Goal: Information Seeking & Learning: Compare options

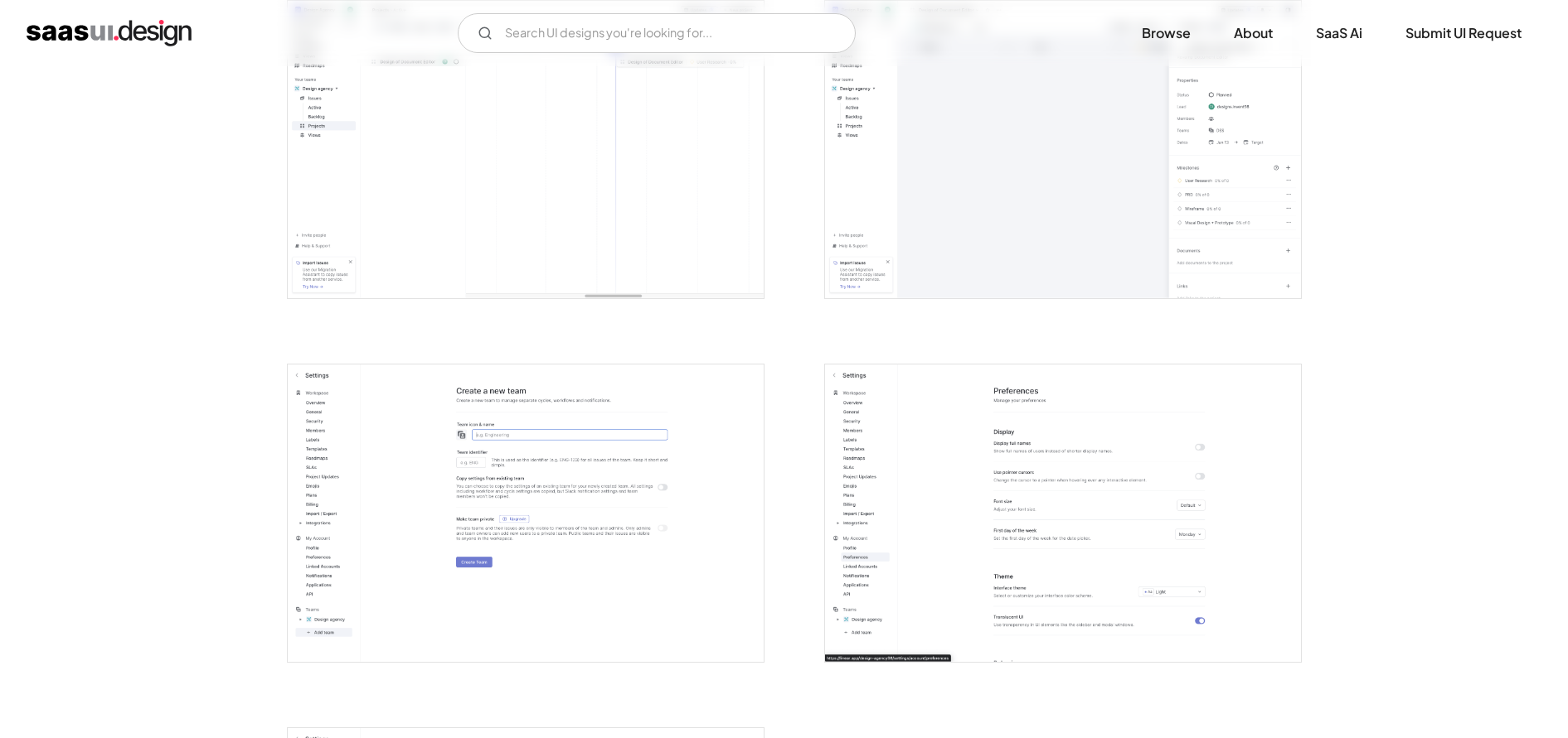
scroll to position [3663, 0]
click at [545, 34] on input "Email Form" at bounding box center [656, 33] width 398 height 40
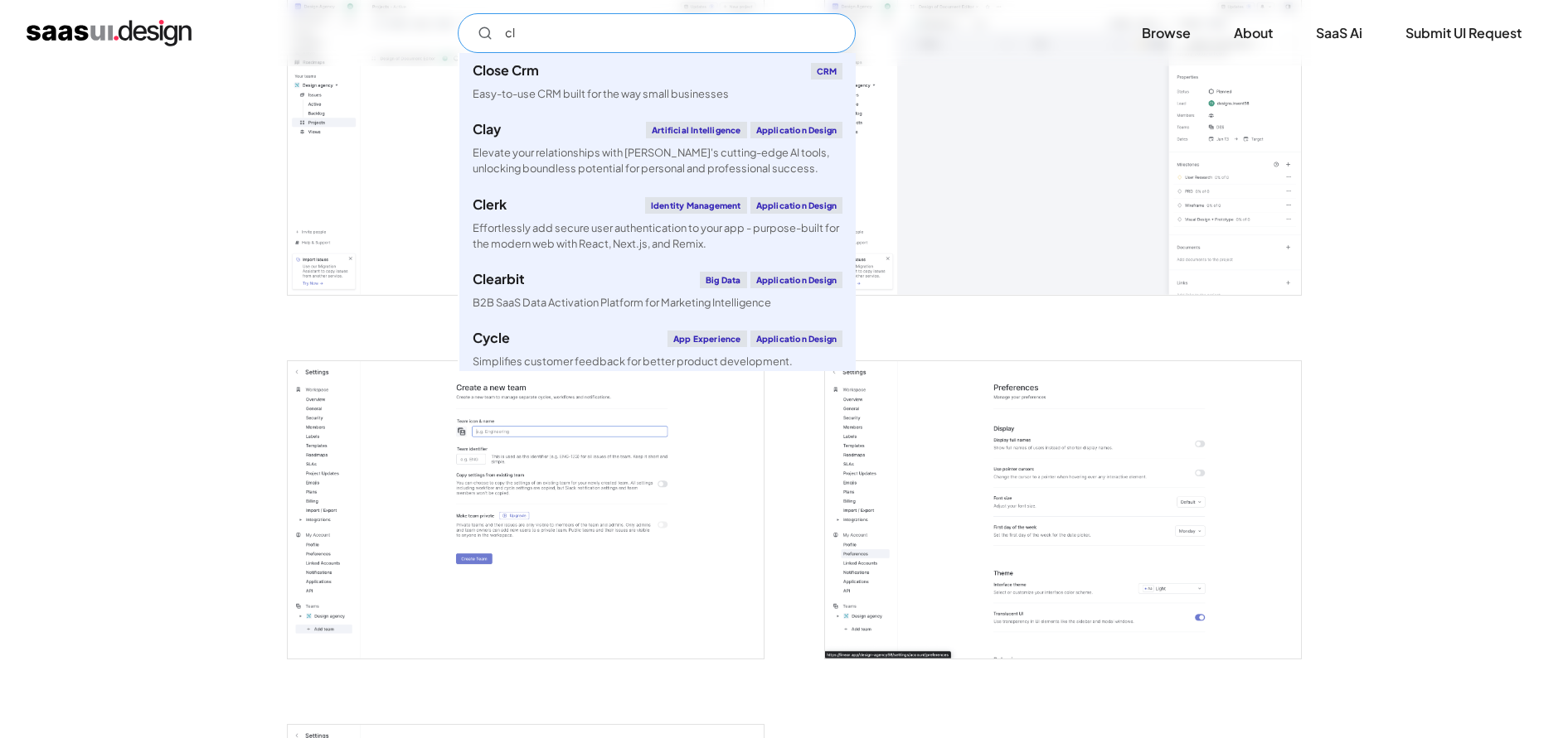
type input "c"
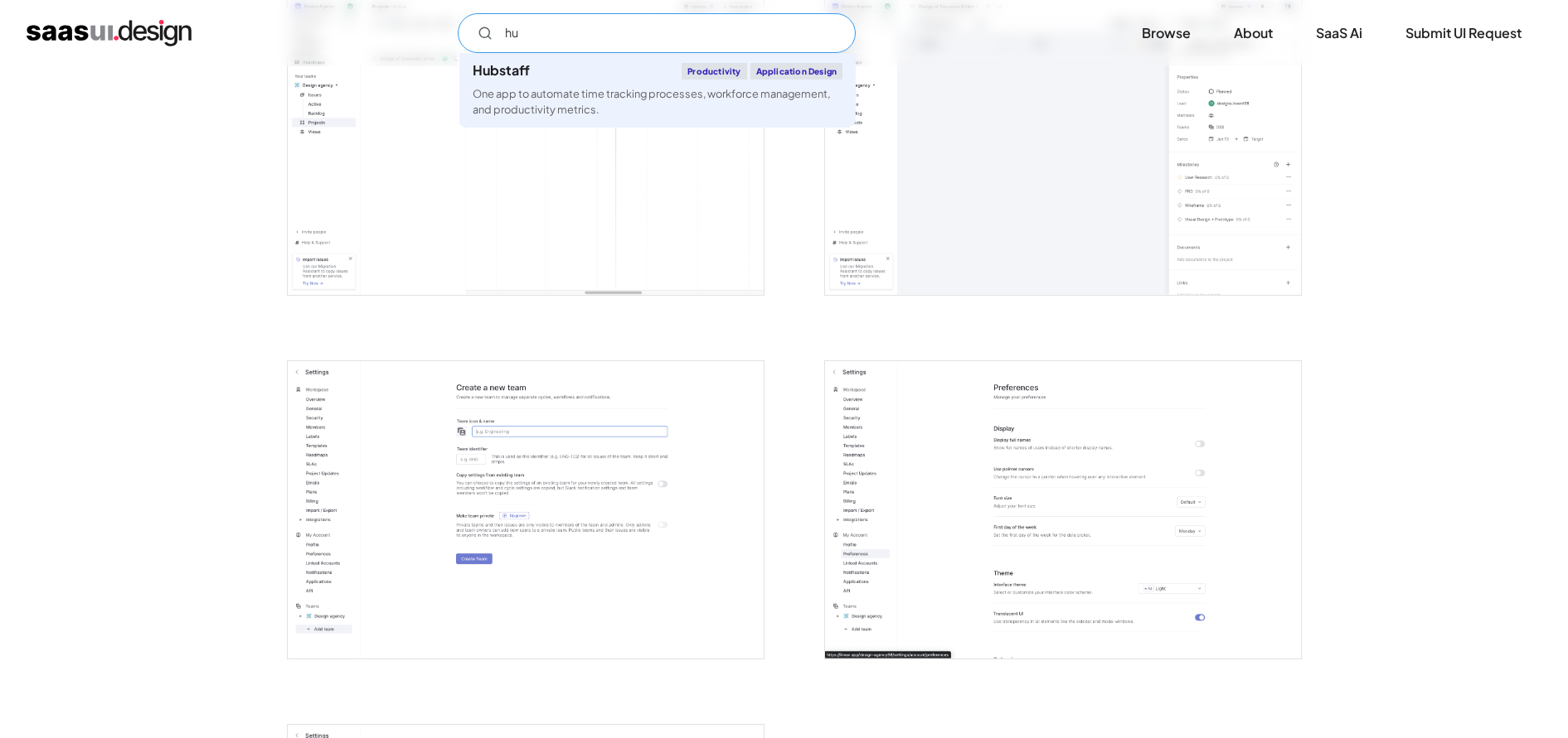
type input "h"
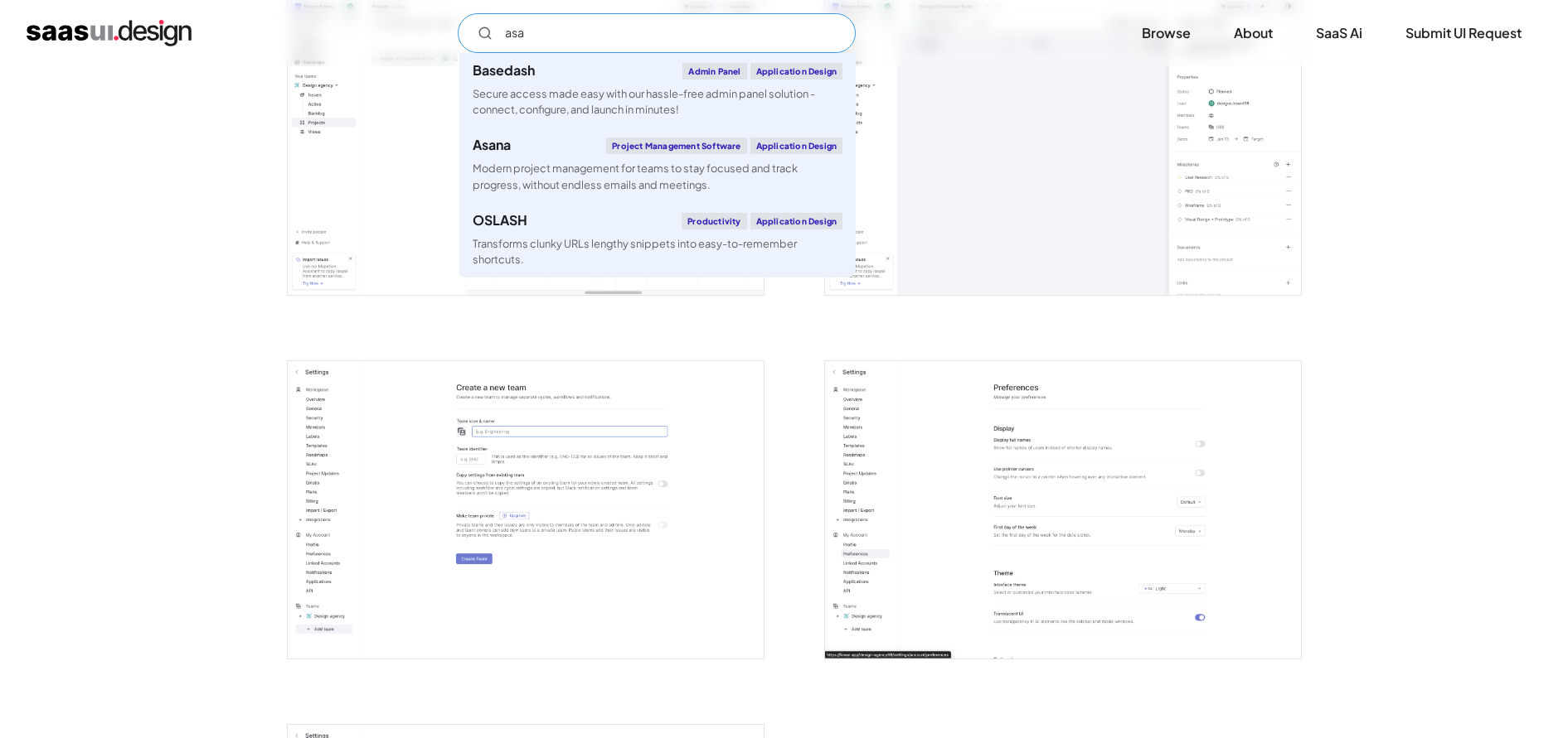
type input "asan"
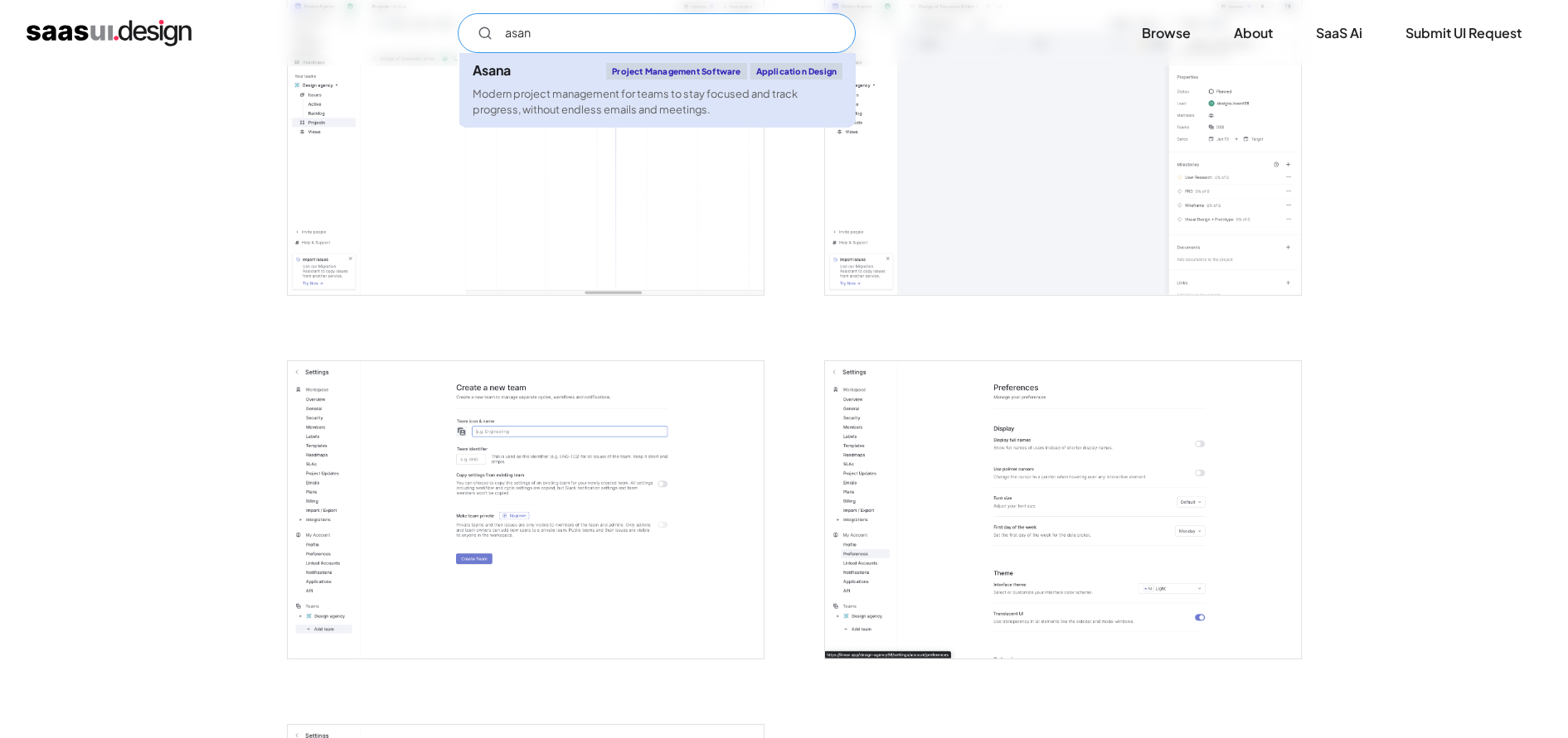
click at [669, 113] on div "Modern project management for teams to stay focused and track progress, without…" at bounding box center [658, 102] width 370 height 32
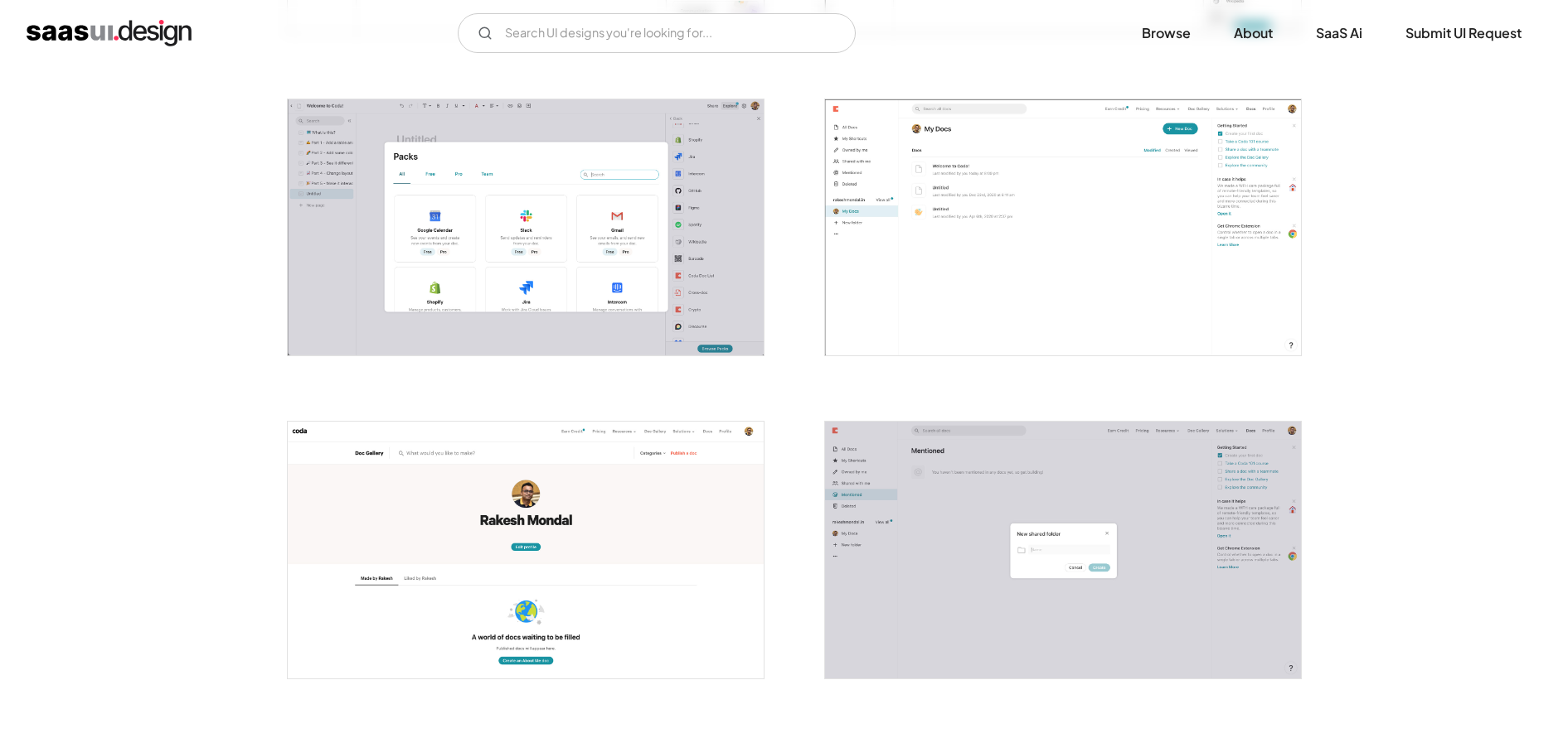
scroll to position [2222, 0]
click at [671, 23] on input "Email Form" at bounding box center [656, 33] width 398 height 40
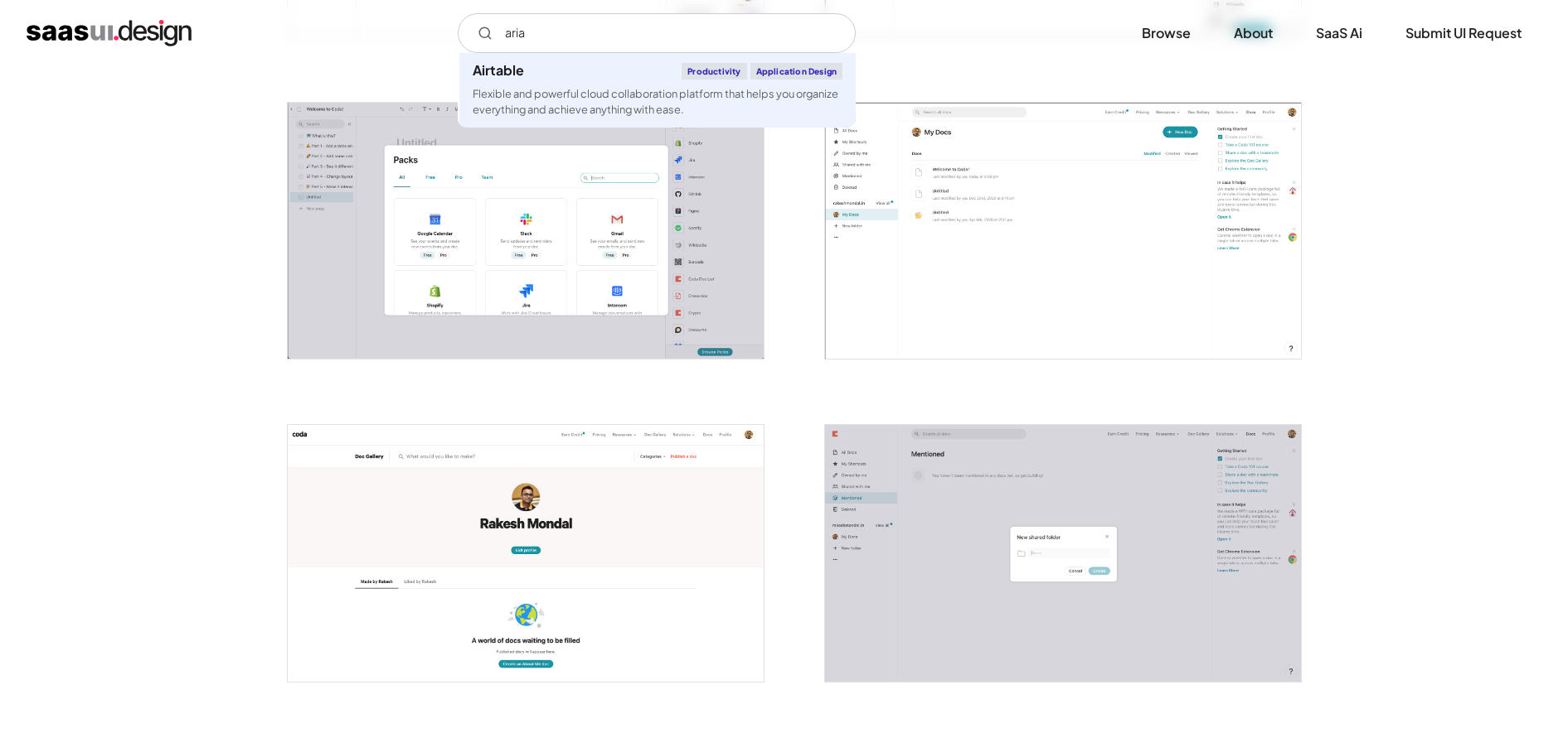
drag, startPoint x: 671, startPoint y: 23, endPoint x: 698, endPoint y: 72, distance: 55.9
click at [698, 72] on div at bounding box center [515, 221] width 497 height 323
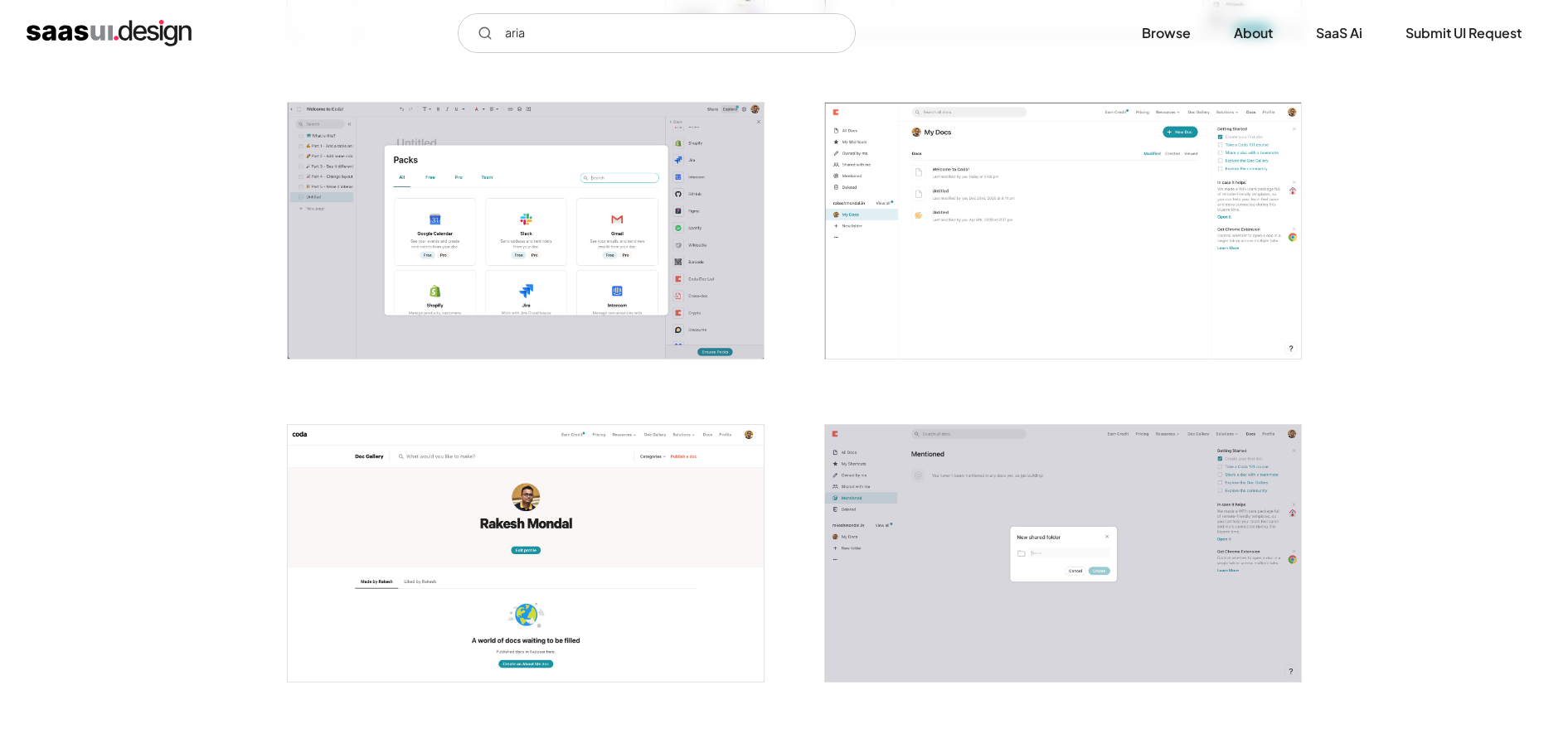
click at [557, 13] on div "aria Not found ! Thank you! Your submission has been received! Oops! Something …" at bounding box center [784, 33] width 1568 height 66
click at [556, 31] on input "aria" at bounding box center [656, 33] width 398 height 40
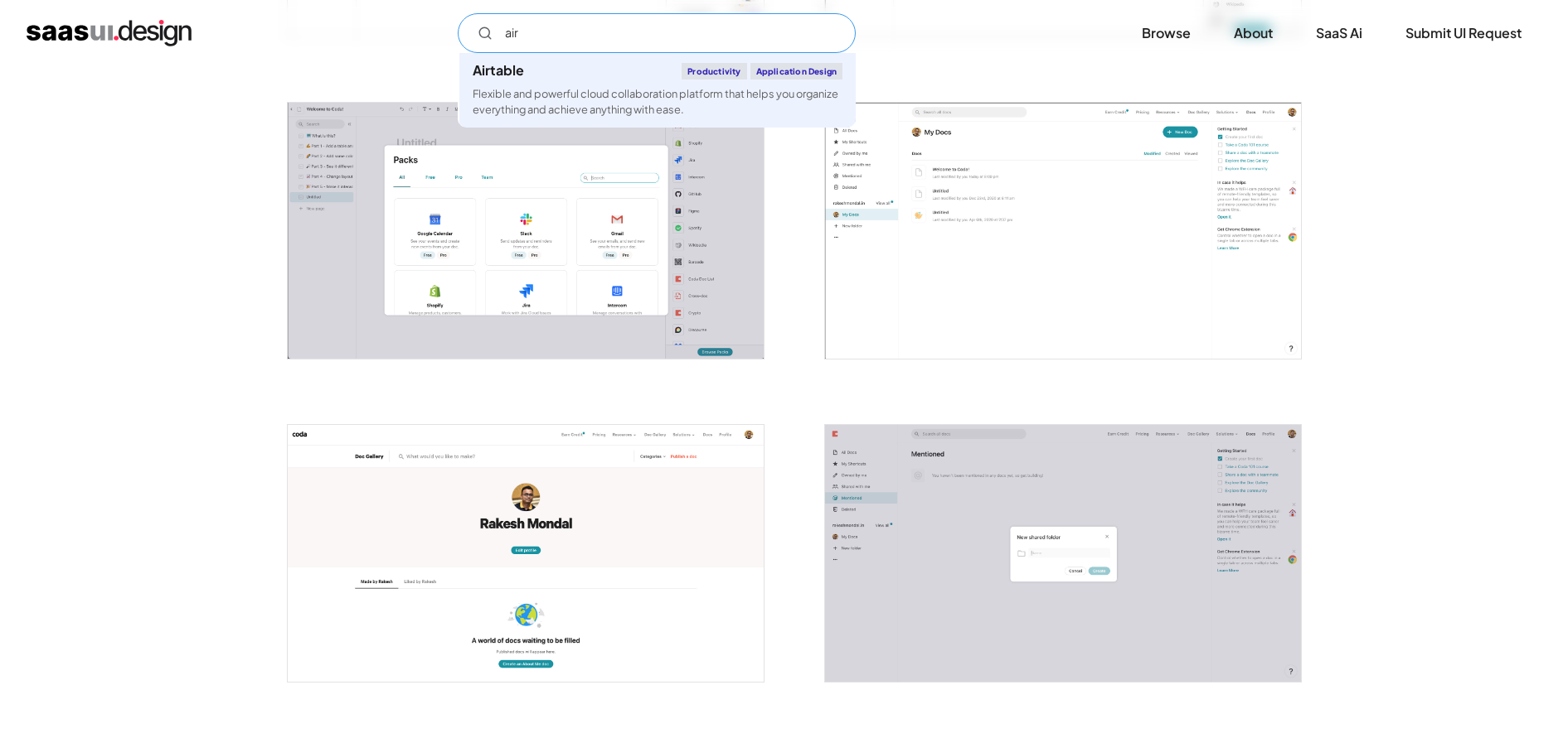
type input "AirtableProductivityApplication DesignFlexible and powerful cloud collaboration…"
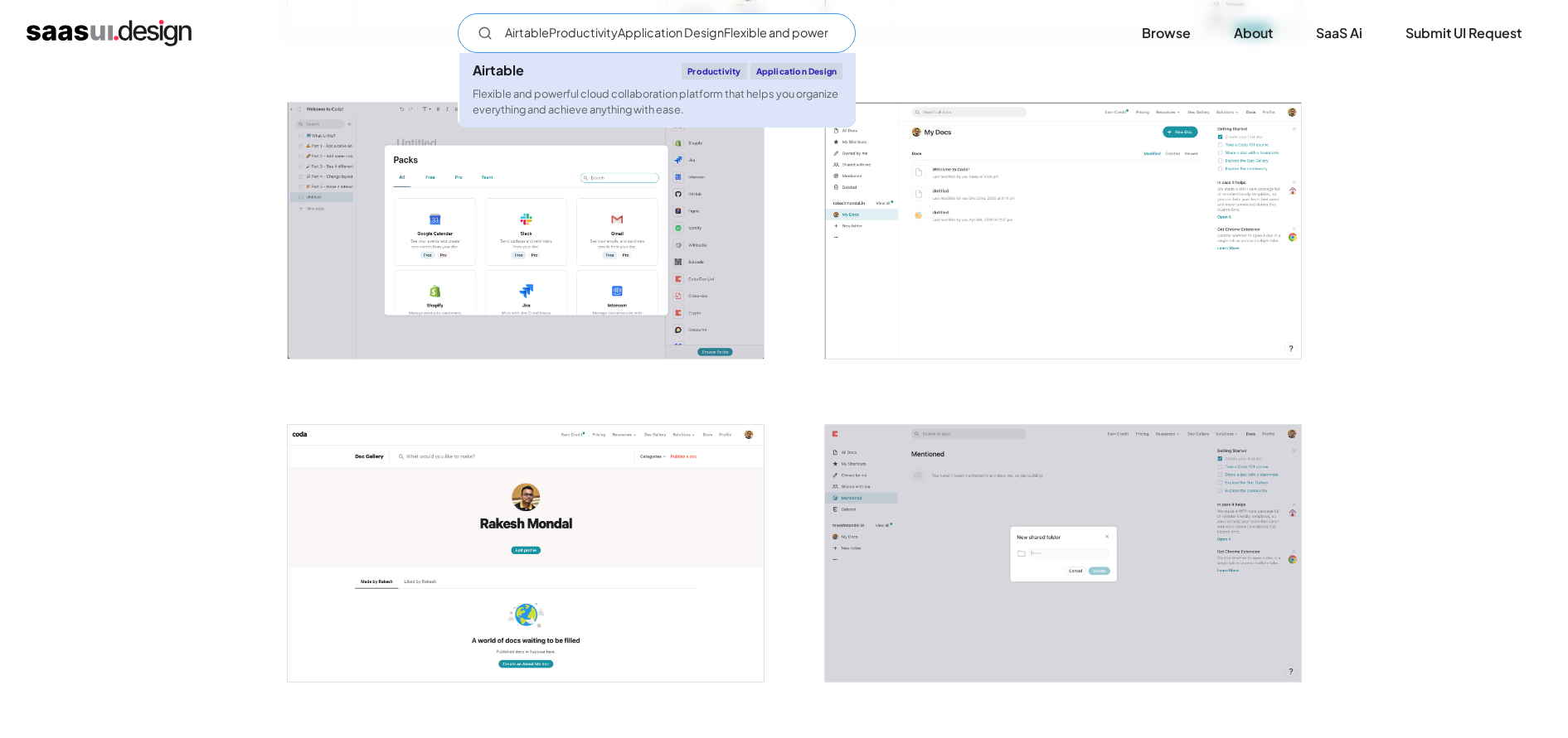
click at [683, 78] on div "Productivity" at bounding box center [713, 71] width 65 height 16
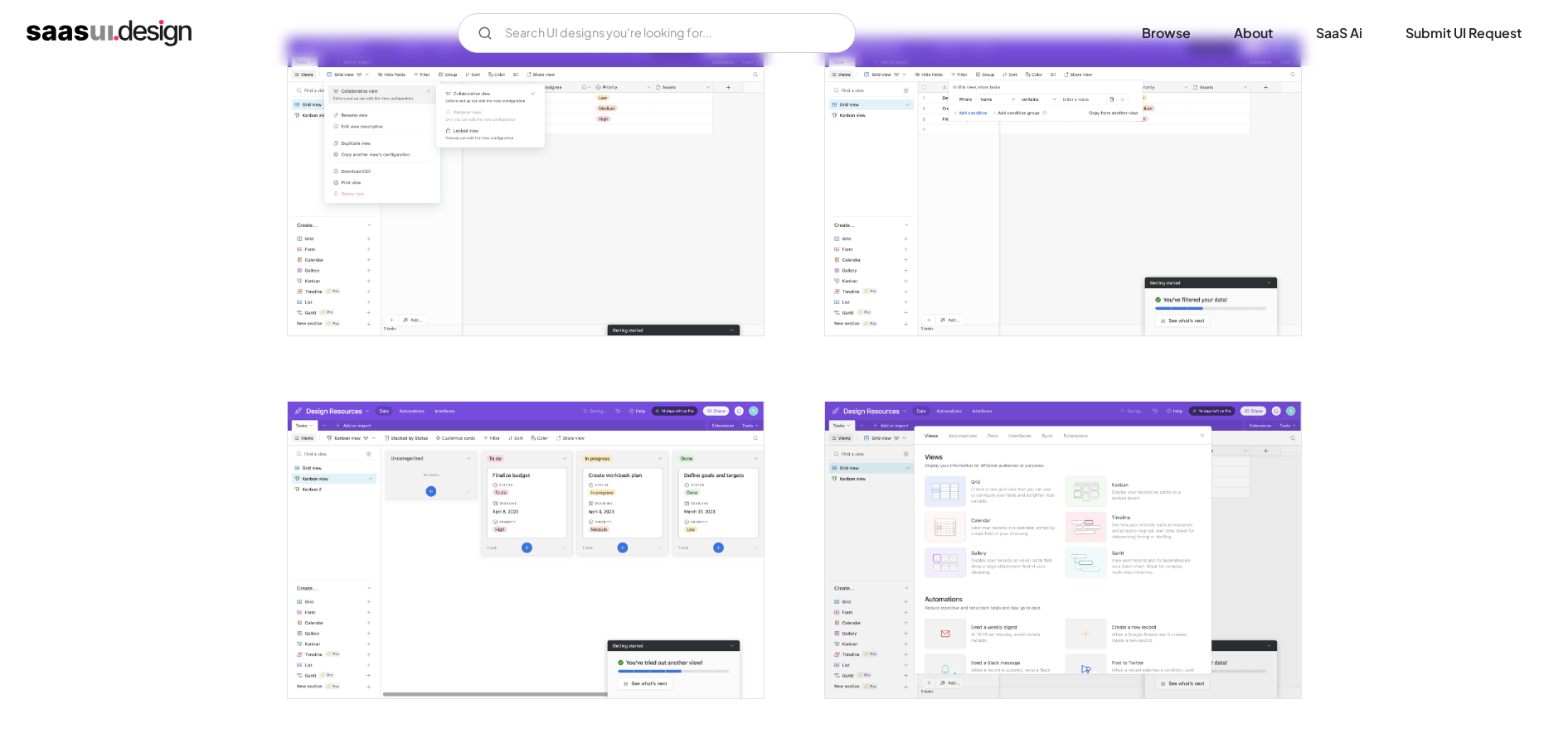
scroll to position [869, 0]
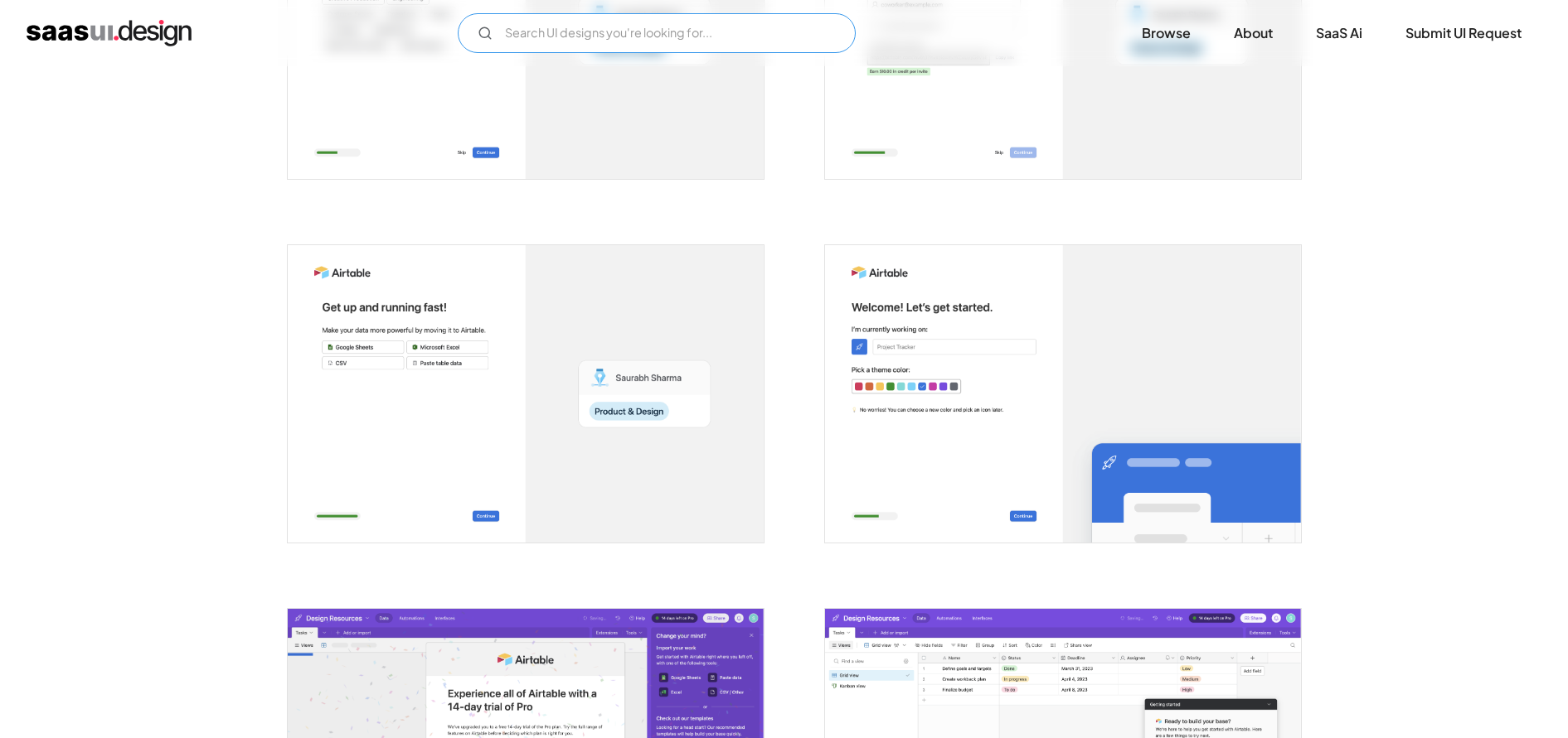
click at [682, 33] on input "Email Form" at bounding box center [656, 33] width 398 height 40
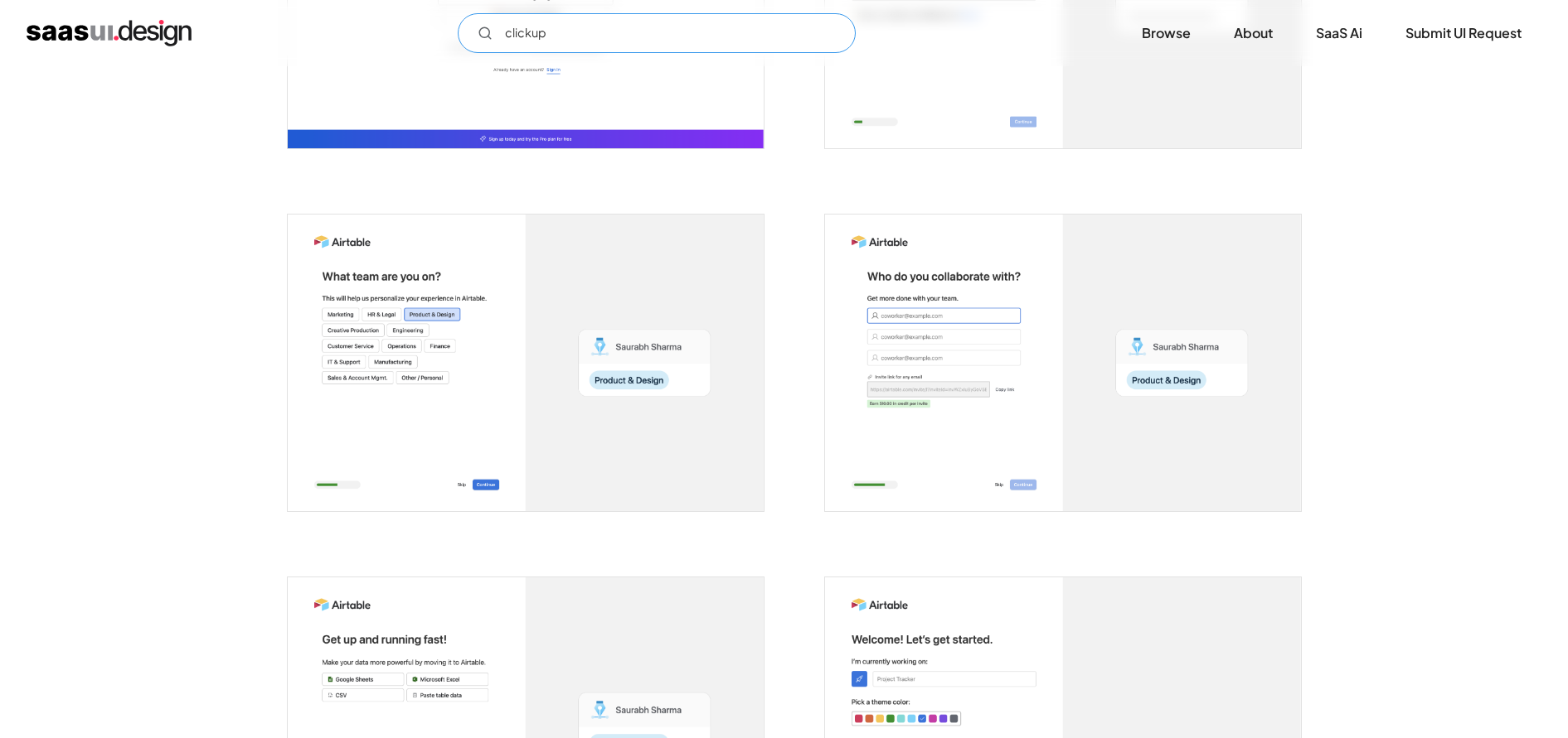
scroll to position [0, 0]
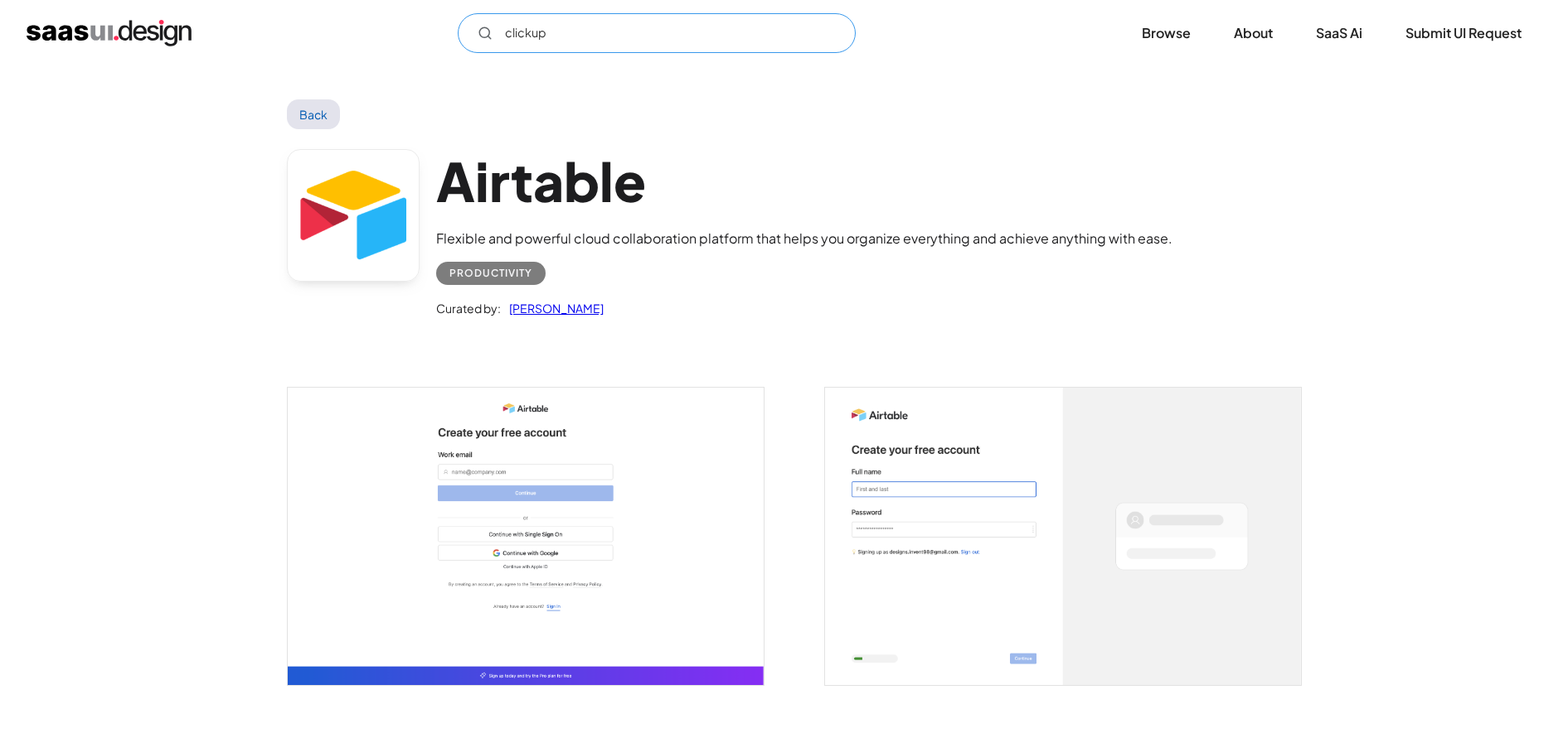
drag, startPoint x: 582, startPoint y: 39, endPoint x: 571, endPoint y: 40, distance: 11.0
click at [582, 39] on input "clickup" at bounding box center [656, 33] width 398 height 40
type input "clickup"
click at [317, 117] on link "Back" at bounding box center [314, 114] width 54 height 30
click at [334, 119] on link "Back" at bounding box center [314, 114] width 54 height 30
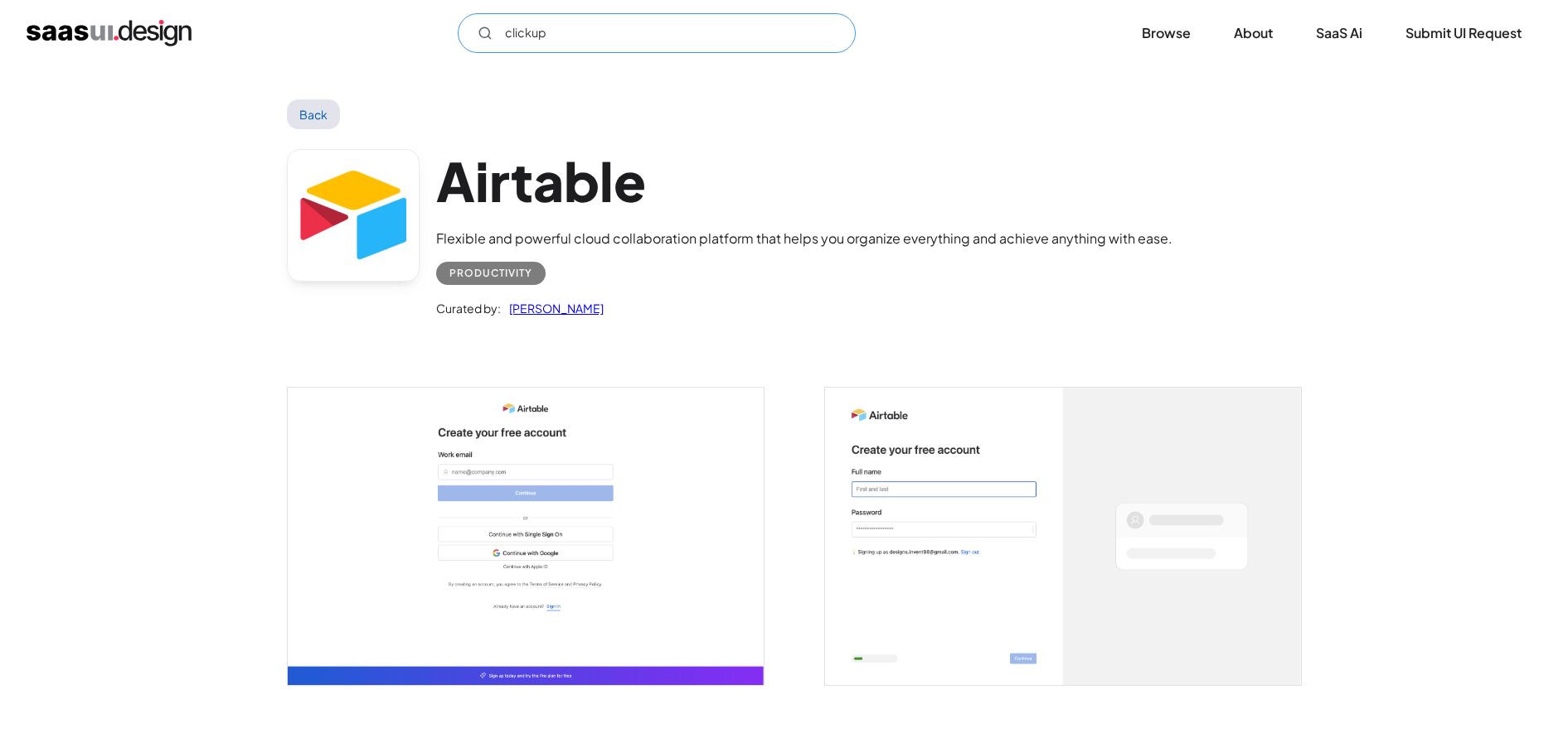
click at [517, 31] on input "clickup" at bounding box center [656, 33] width 398 height 40
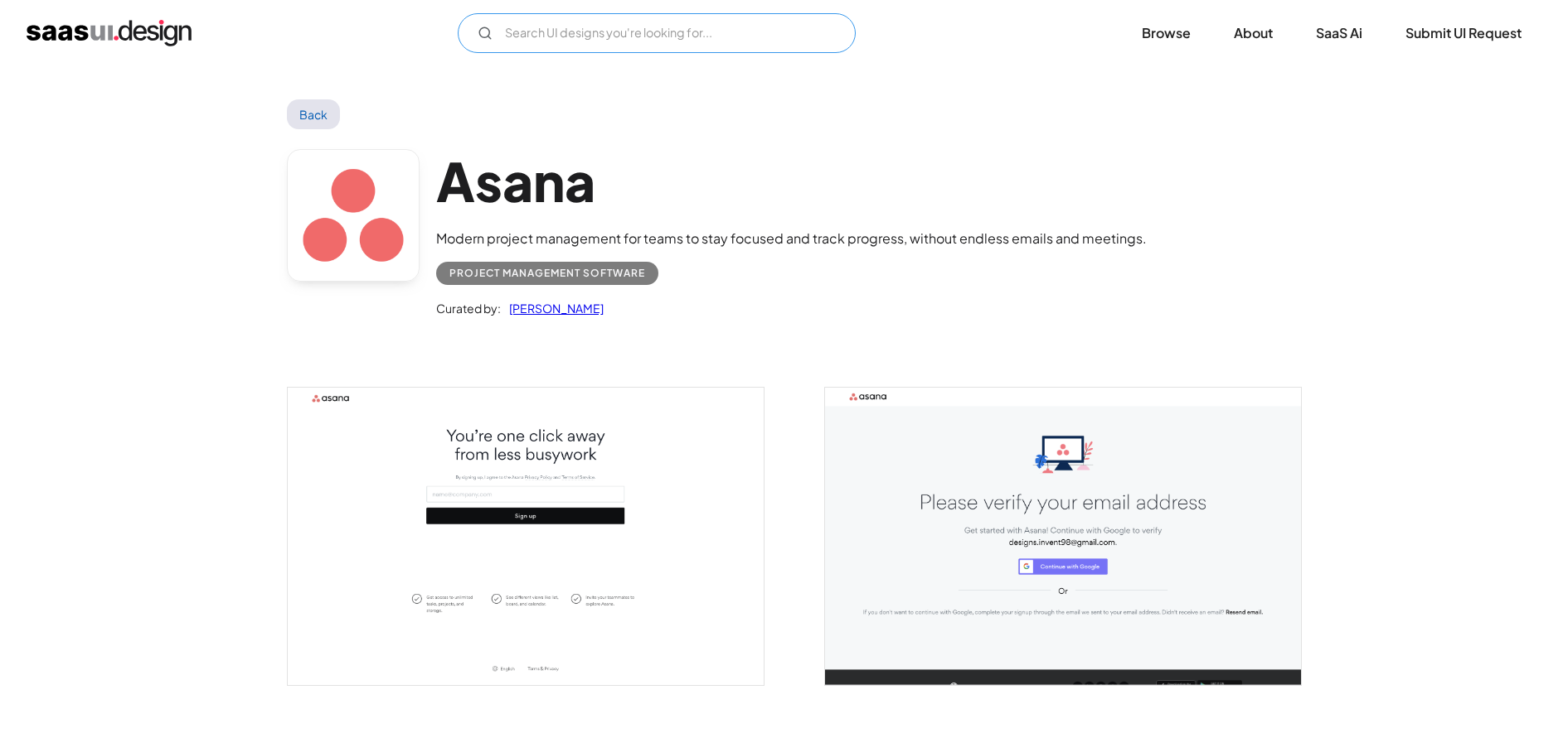
click at [552, 28] on input "Email Form" at bounding box center [656, 33] width 398 height 40
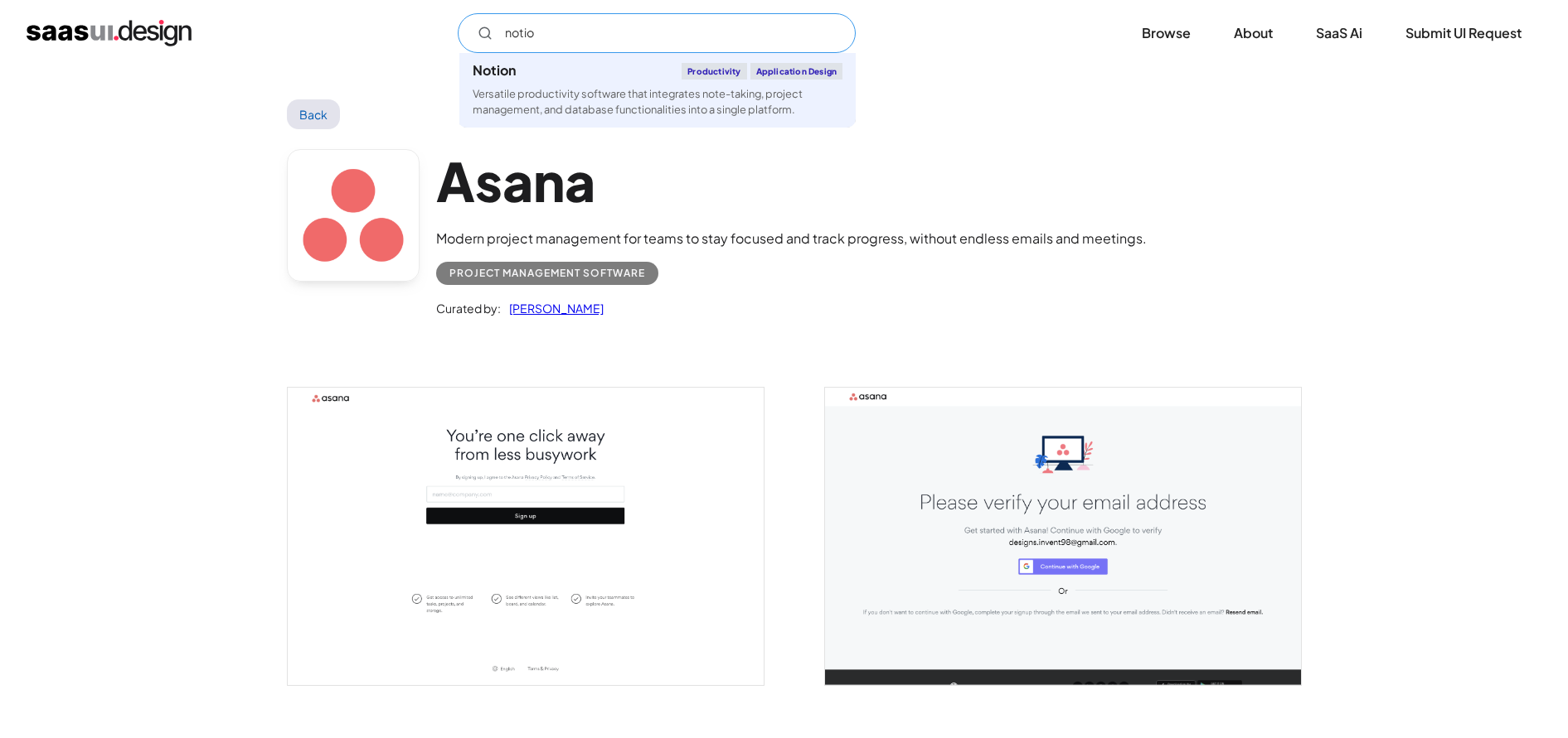
type input "notion"
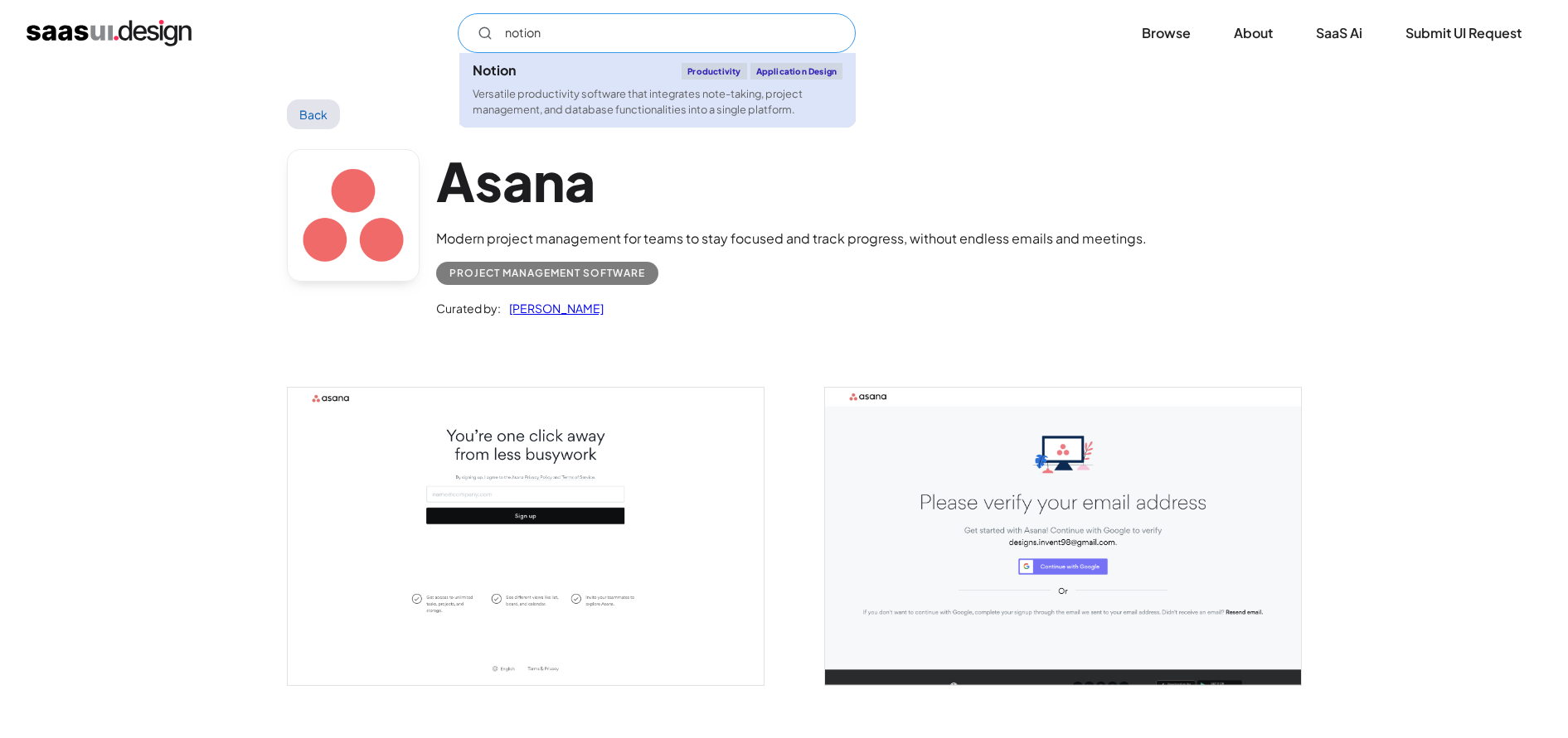
click at [736, 106] on div "Versatile productivity software that integrates note-taking, project management…" at bounding box center [658, 102] width 370 height 32
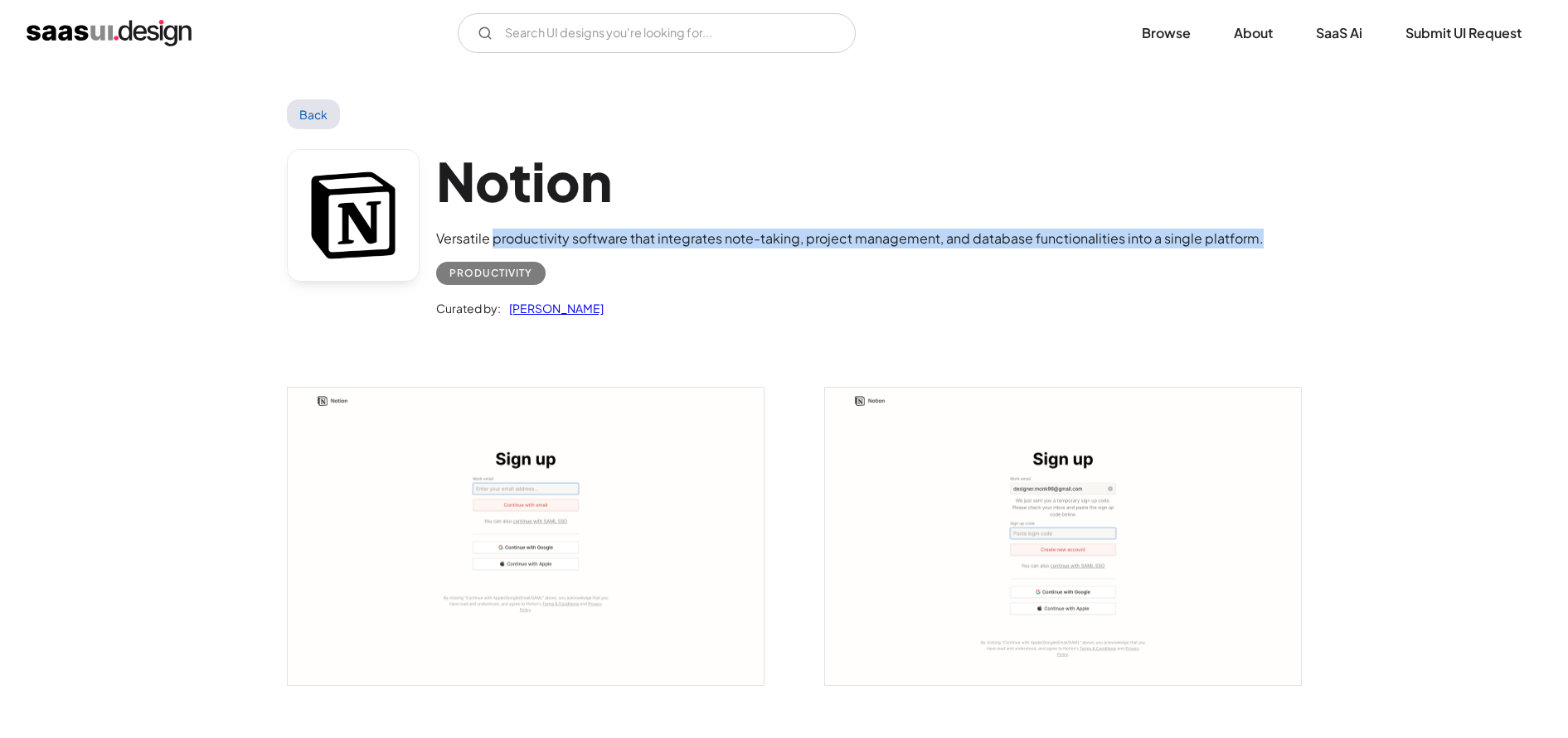
drag, startPoint x: 1290, startPoint y: 241, endPoint x: 491, endPoint y: 230, distance: 799.1
copy div "productivity software that integrates note-taking, project management, and data…"
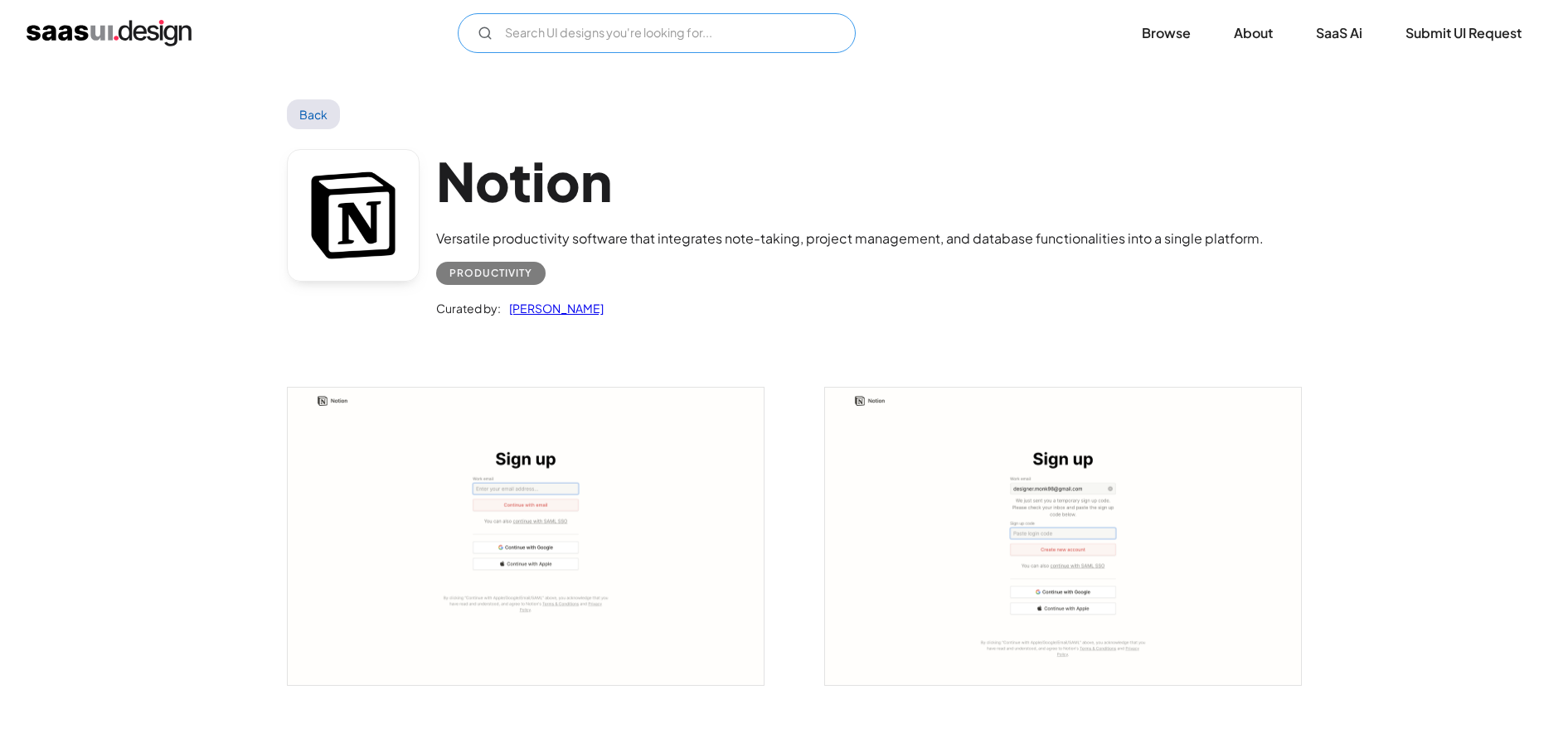
click at [728, 23] on input "Email Form" at bounding box center [656, 33] width 398 height 40
type input "m"
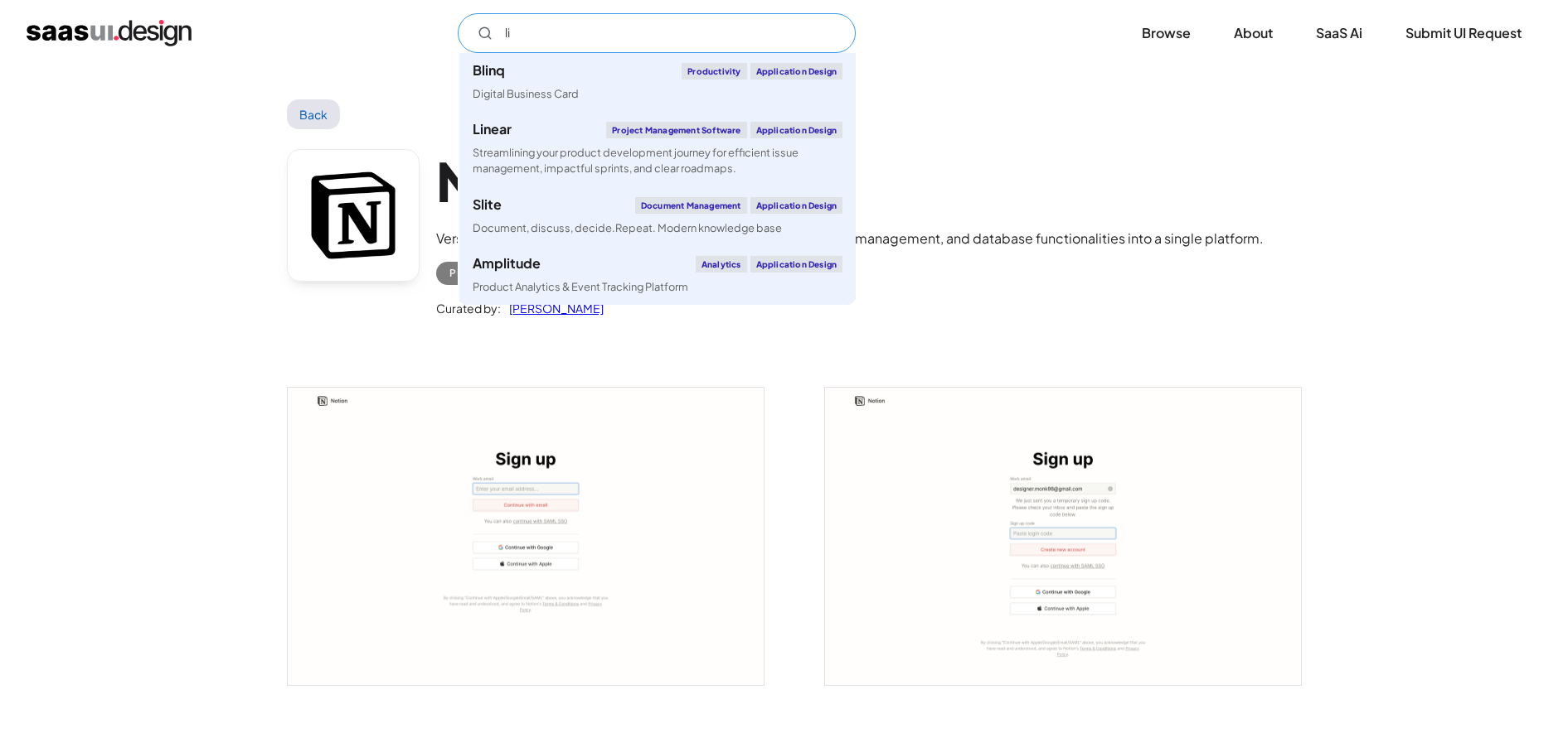
type input "lin"
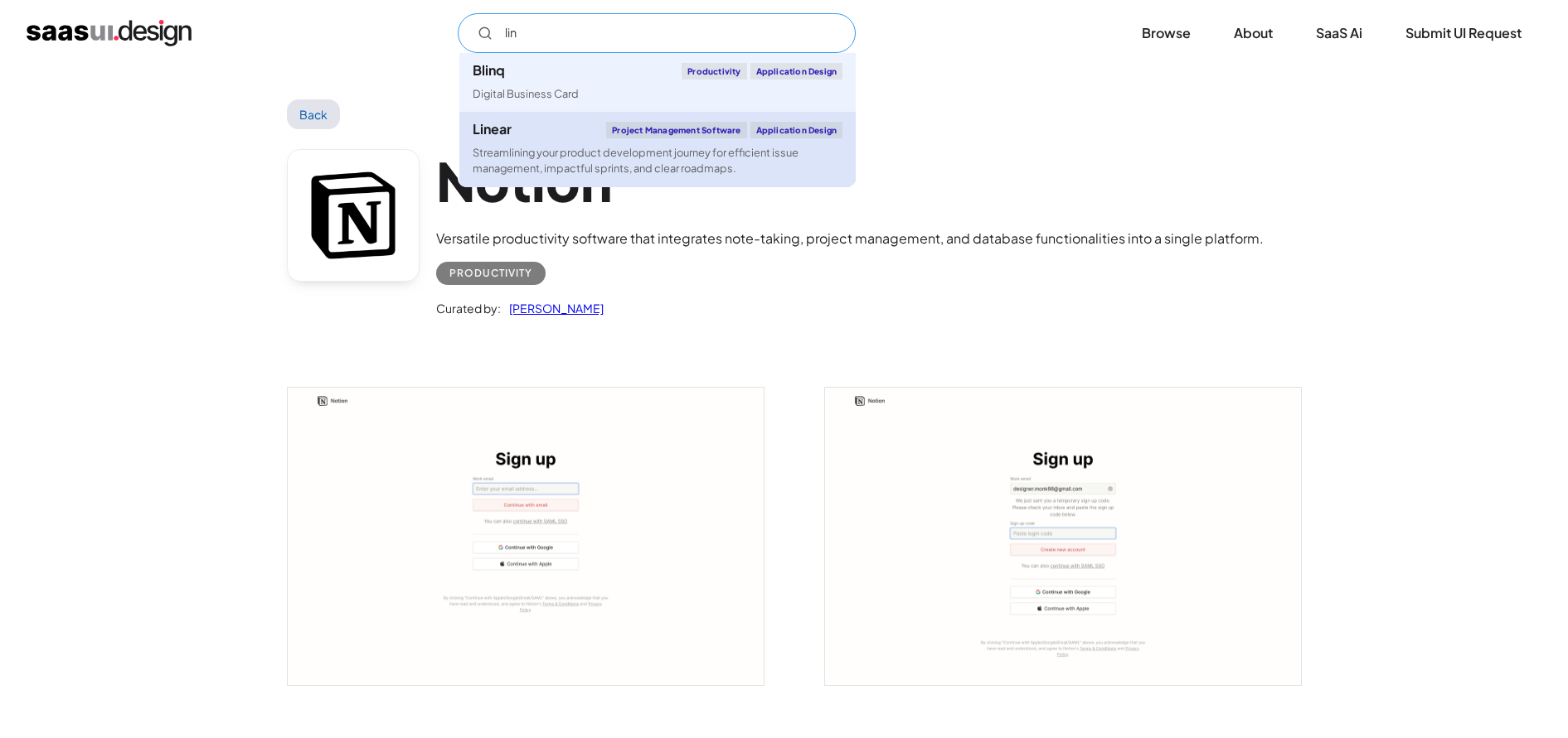
click at [737, 146] on div "Streamlining your product development journey for efficient issue management, i…" at bounding box center [658, 161] width 370 height 32
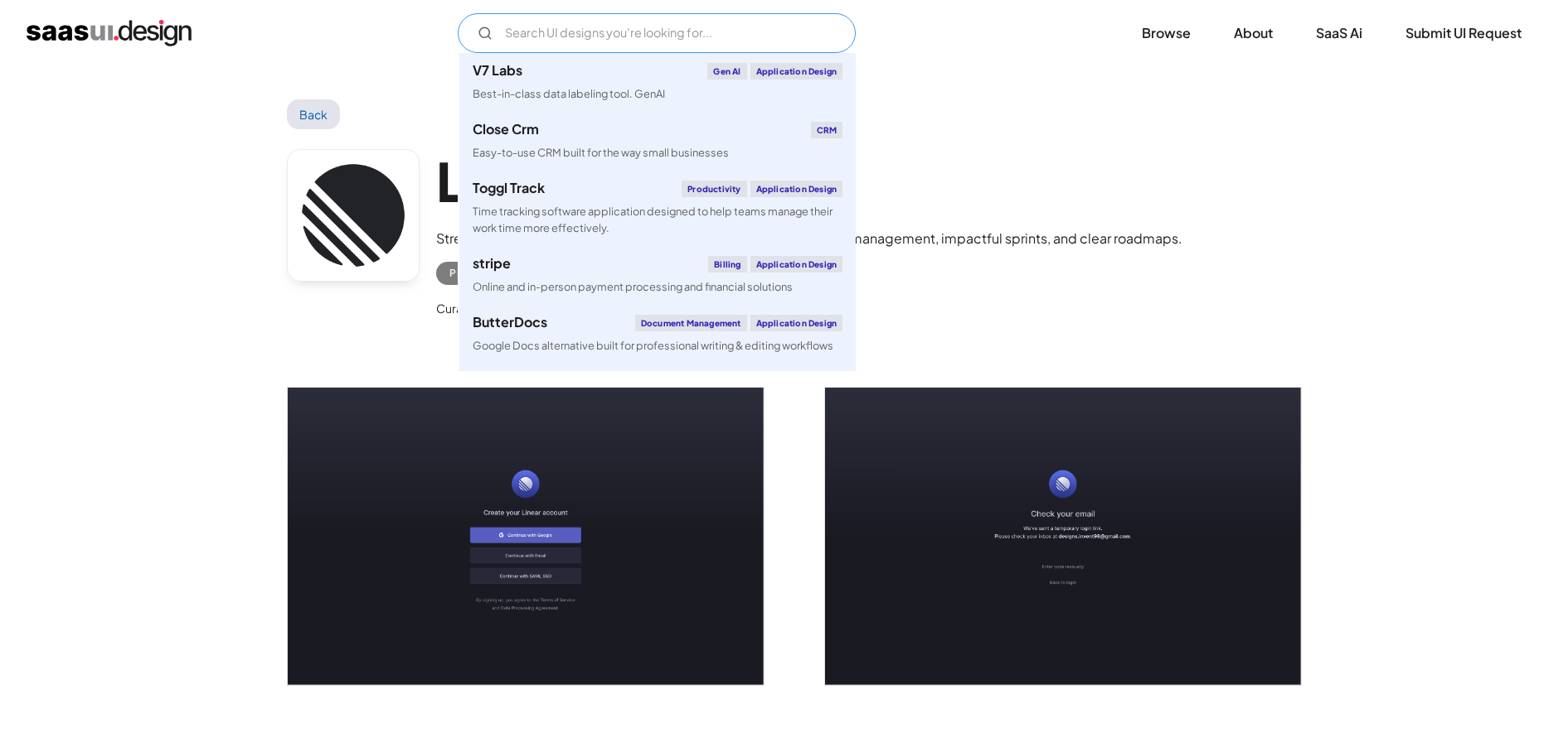
click at [647, 44] on input "Email Form" at bounding box center [656, 33] width 398 height 40
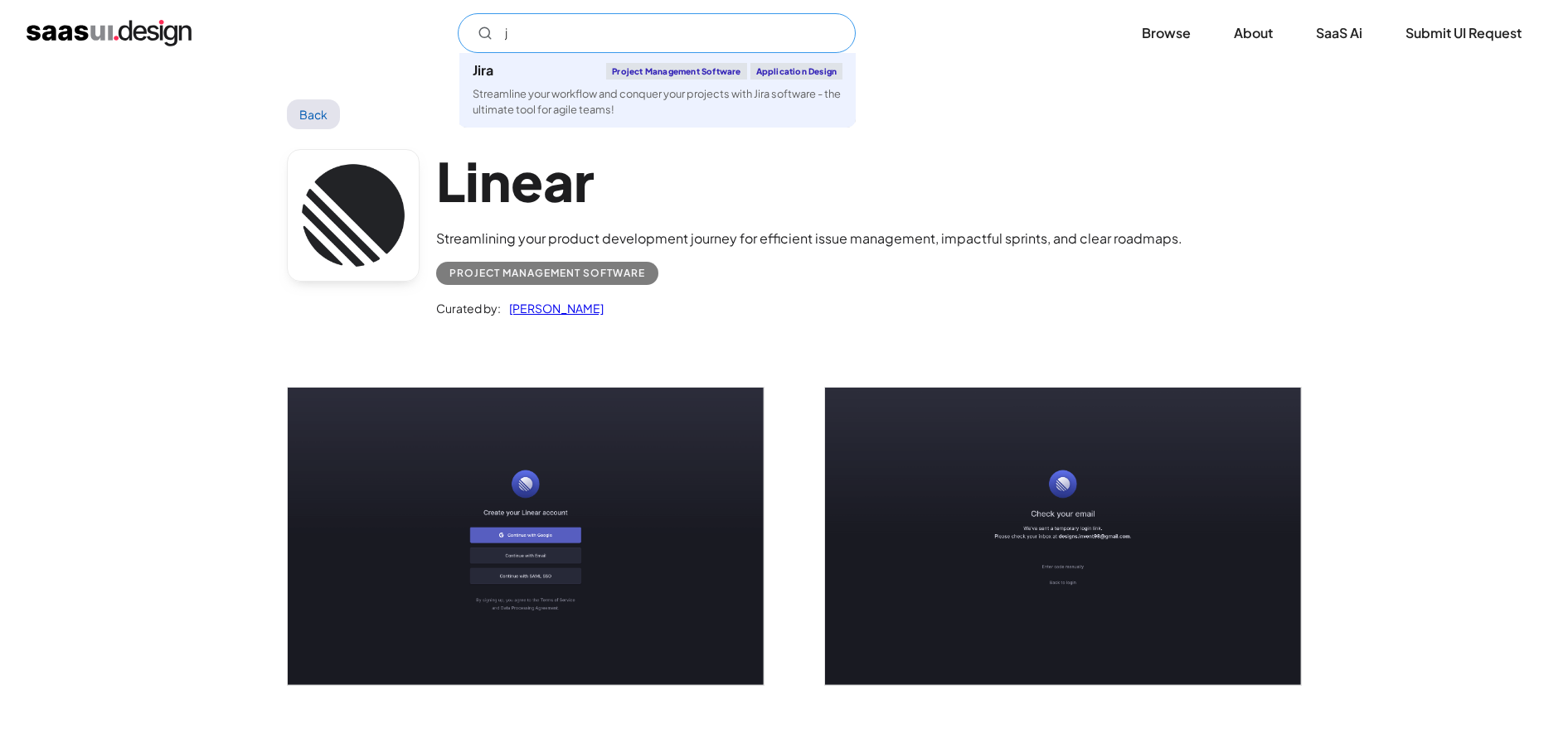
type input "ji"
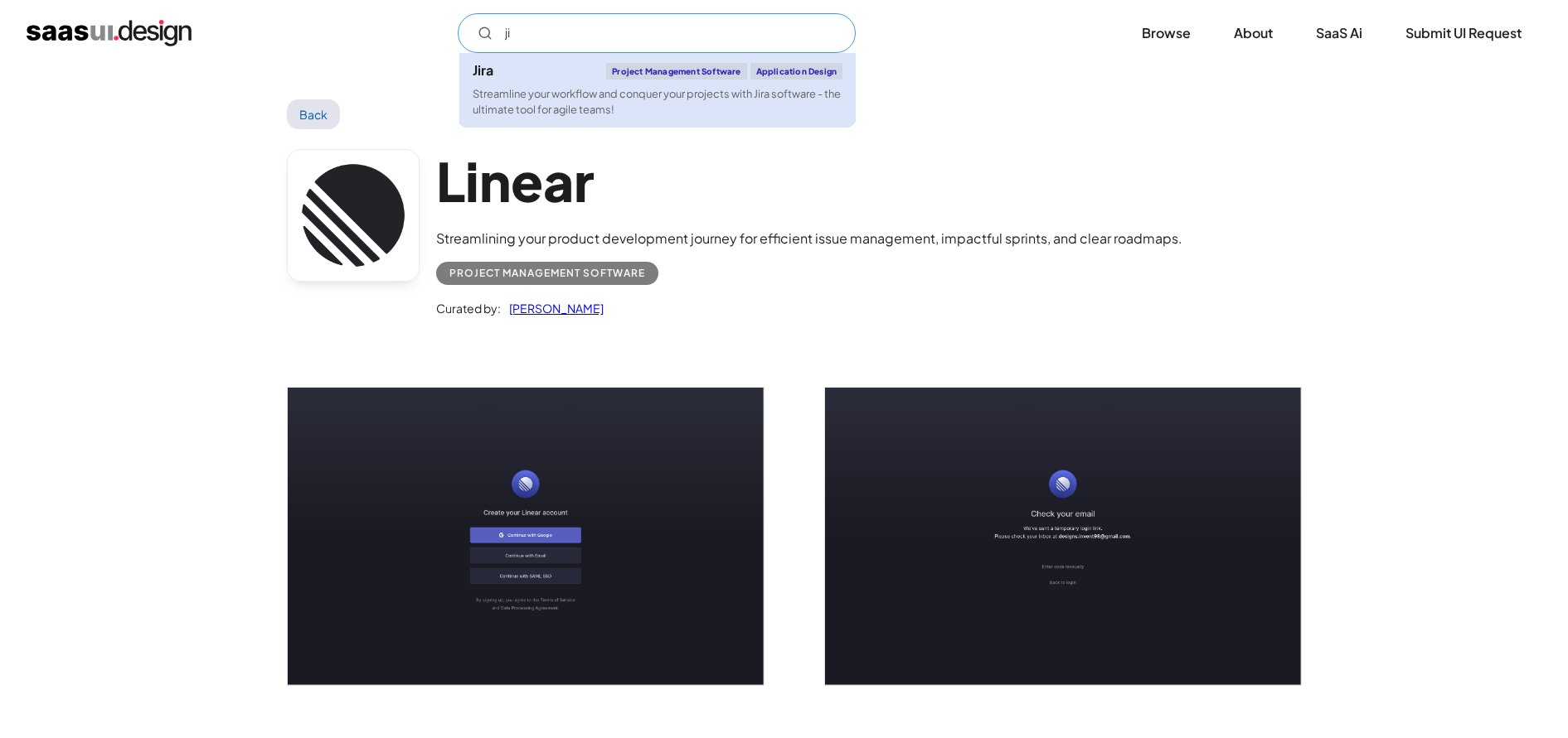
click at [725, 86] on div "Streamline your workflow and conquer your projects with Jira software - the ult…" at bounding box center [658, 102] width 370 height 32
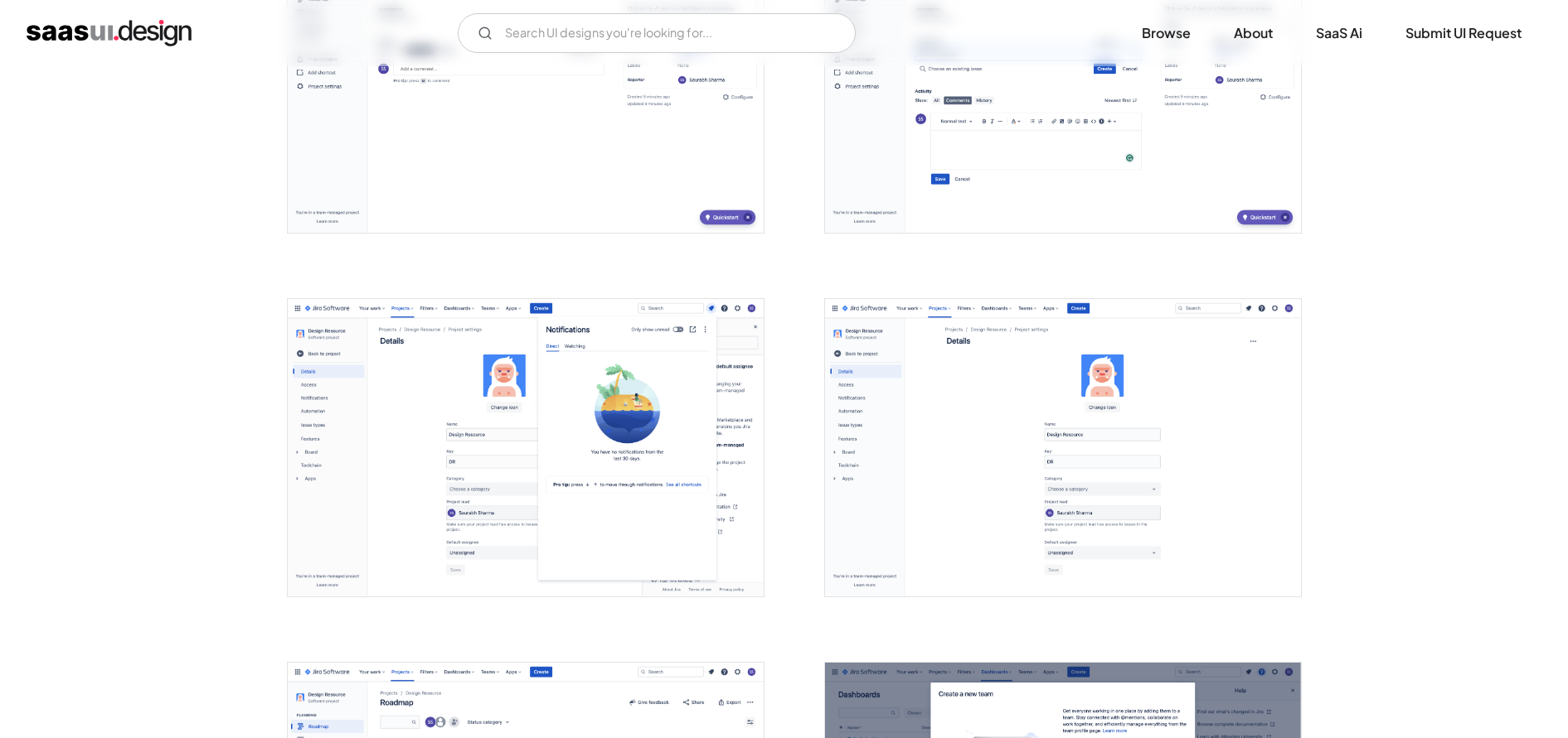
scroll to position [3340, 0]
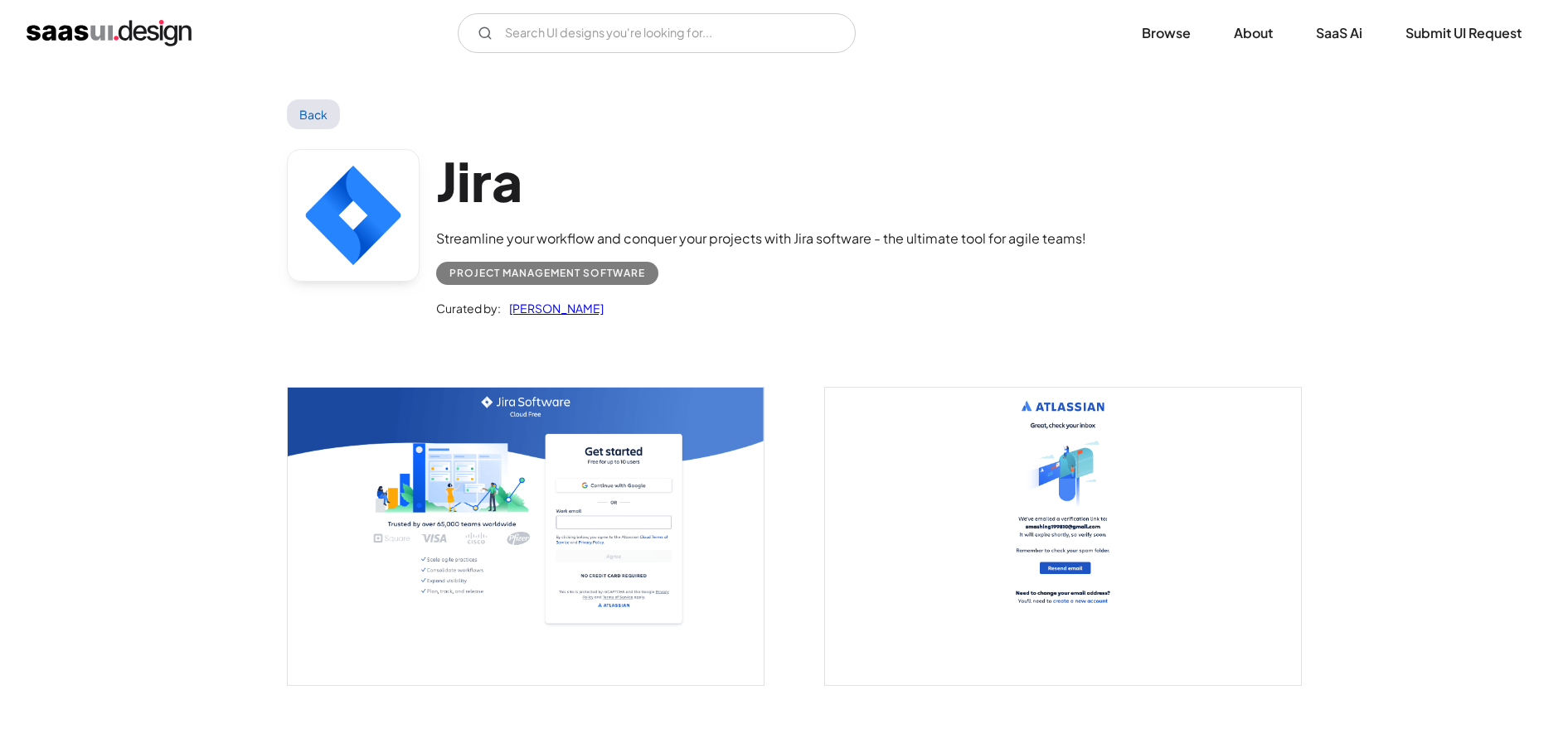
scroll to position [3340, 0]
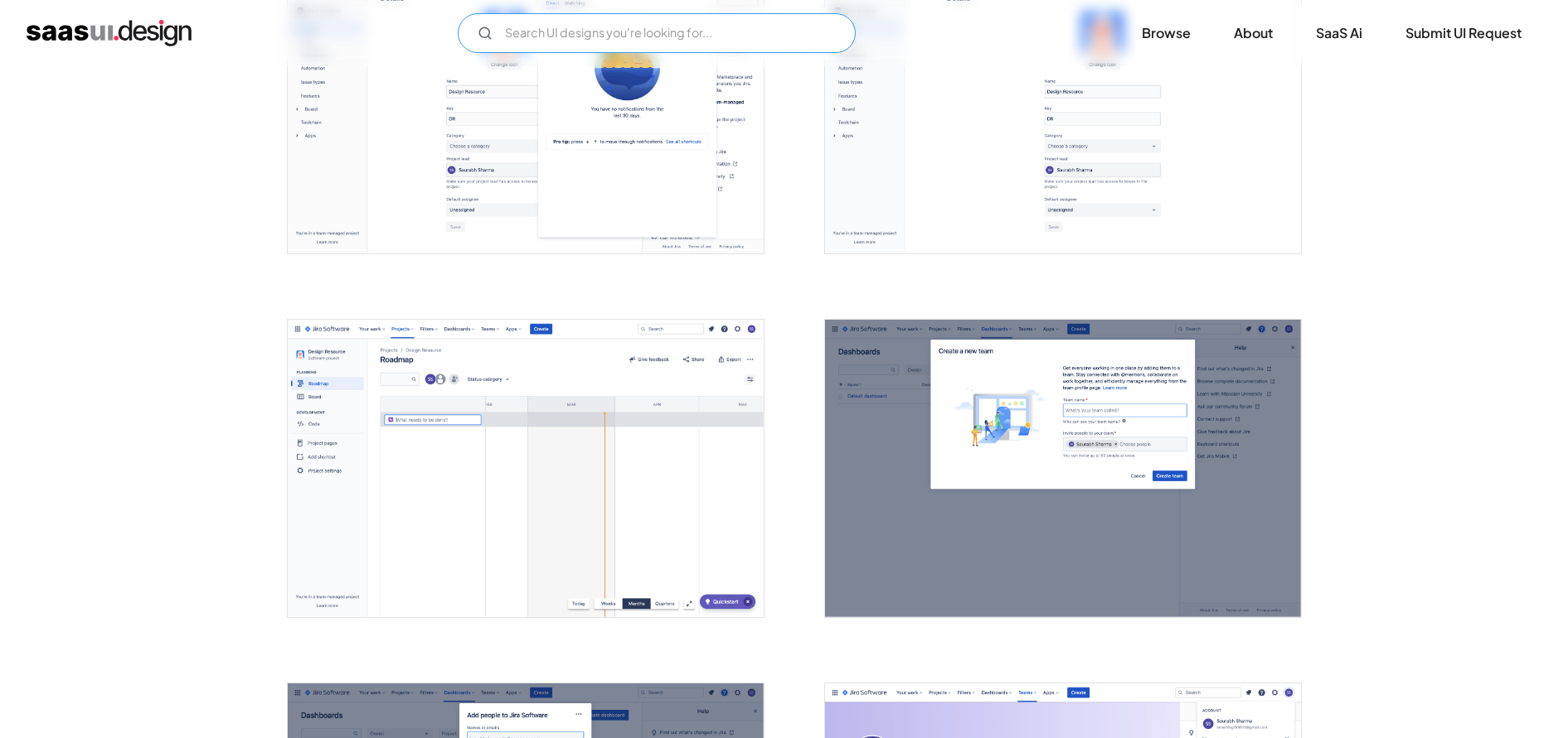
click at [651, 35] on input "Email Form" at bounding box center [656, 33] width 398 height 40
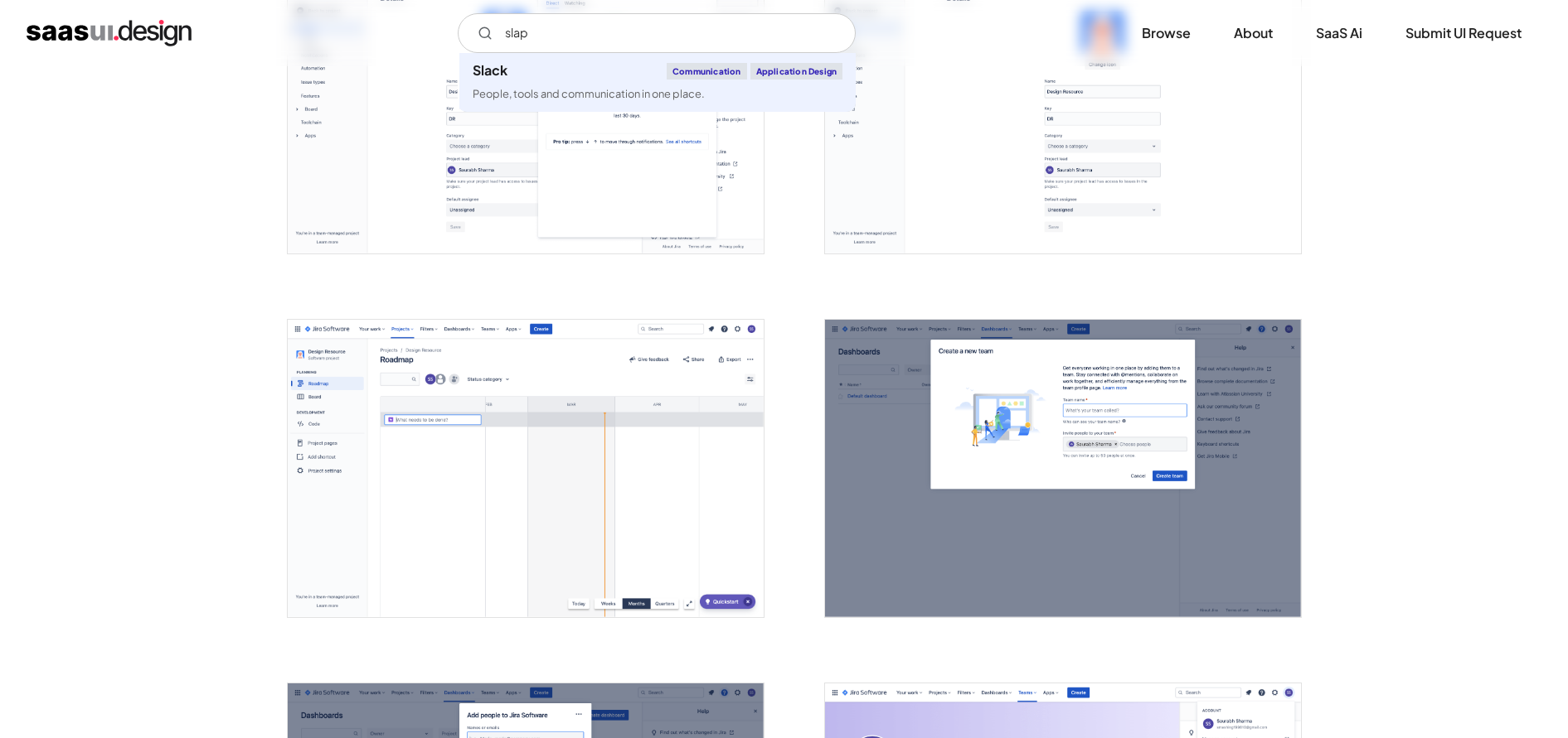
drag, startPoint x: 651, startPoint y: 35, endPoint x: 711, endPoint y: 90, distance: 81.4
click at [711, 90] on img "open lightbox" at bounding box center [525, 105] width 476 height 297
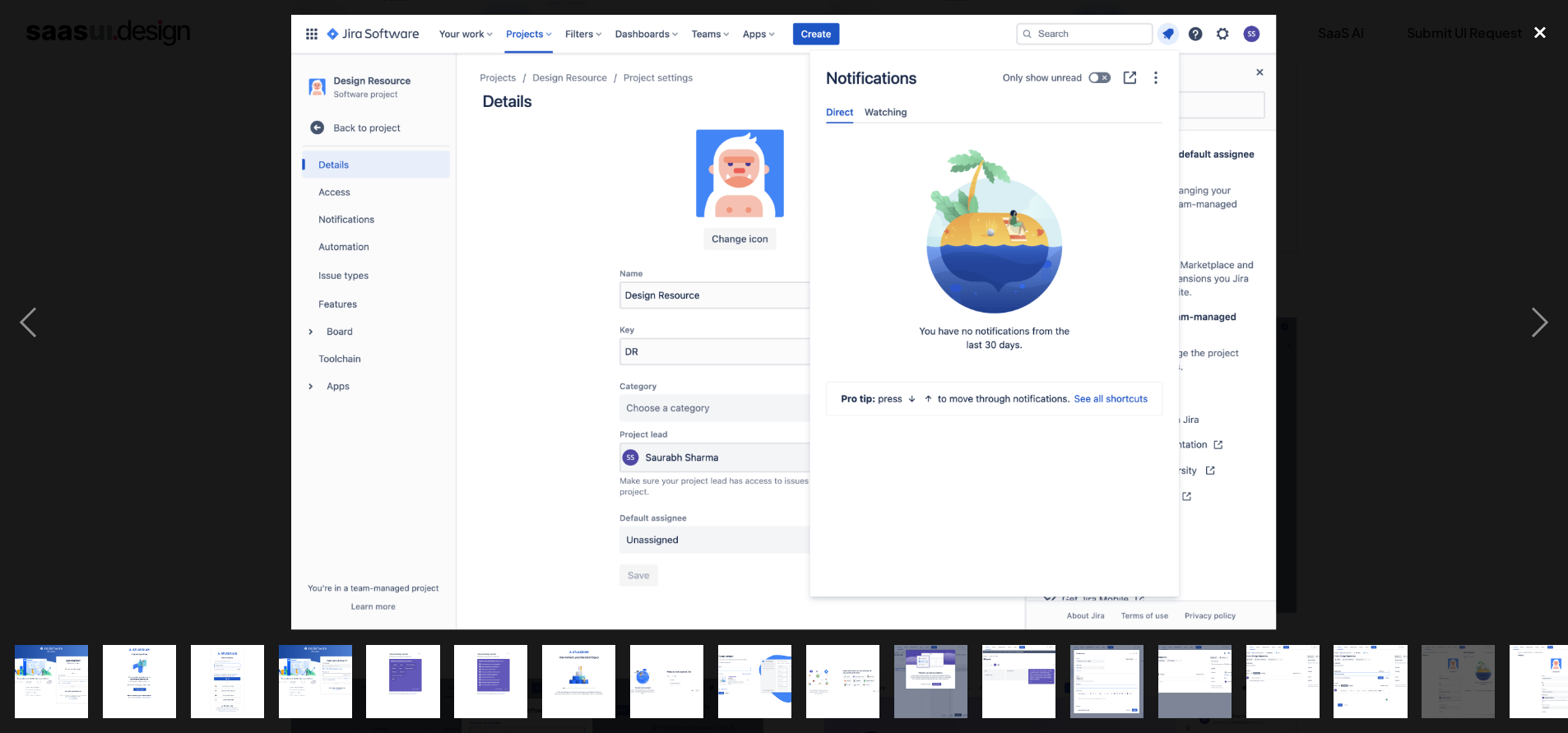
click at [1547, 48] on div "close lightbox" at bounding box center [1539, 33] width 56 height 37
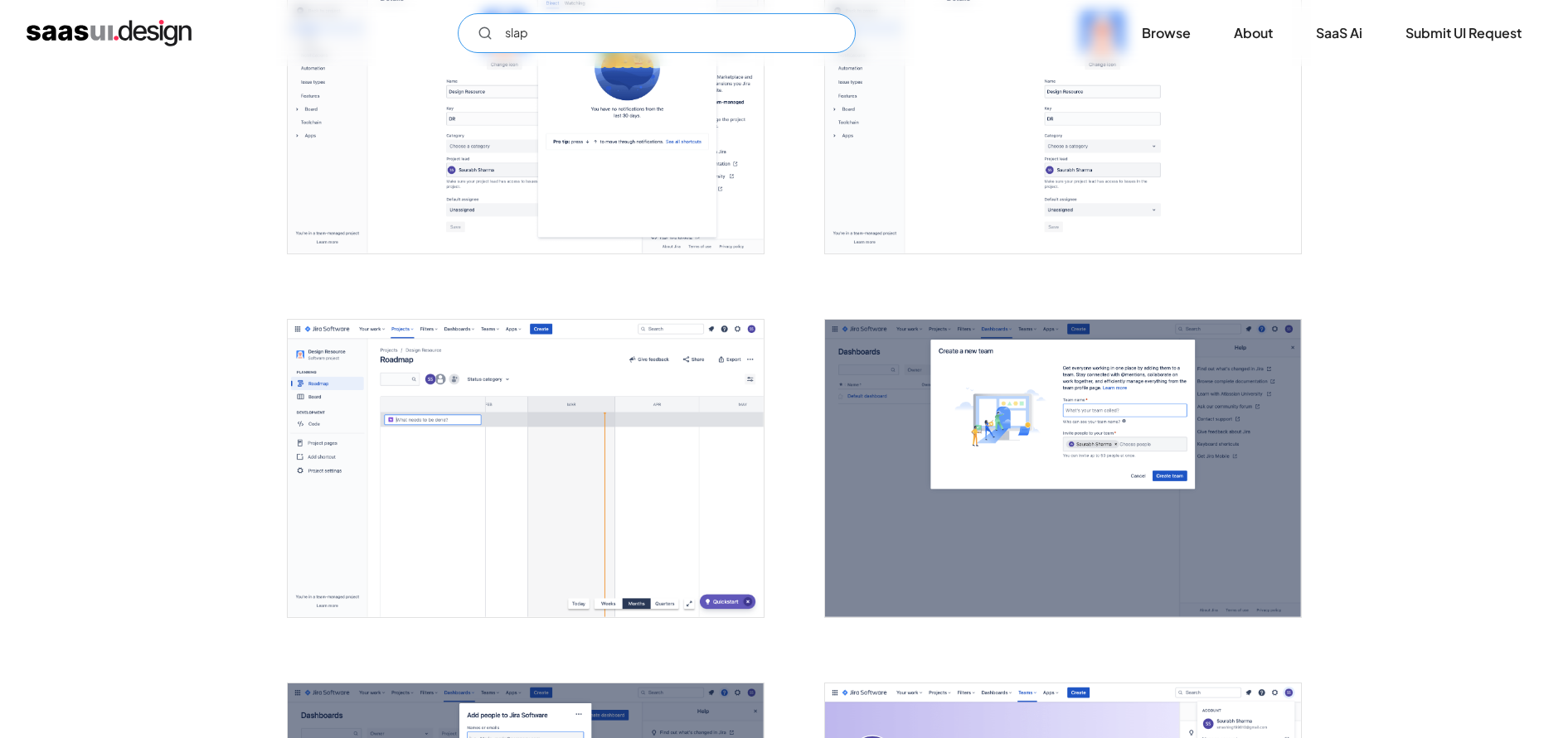
click at [579, 30] on input "slap" at bounding box center [656, 33] width 398 height 40
type input "slac"
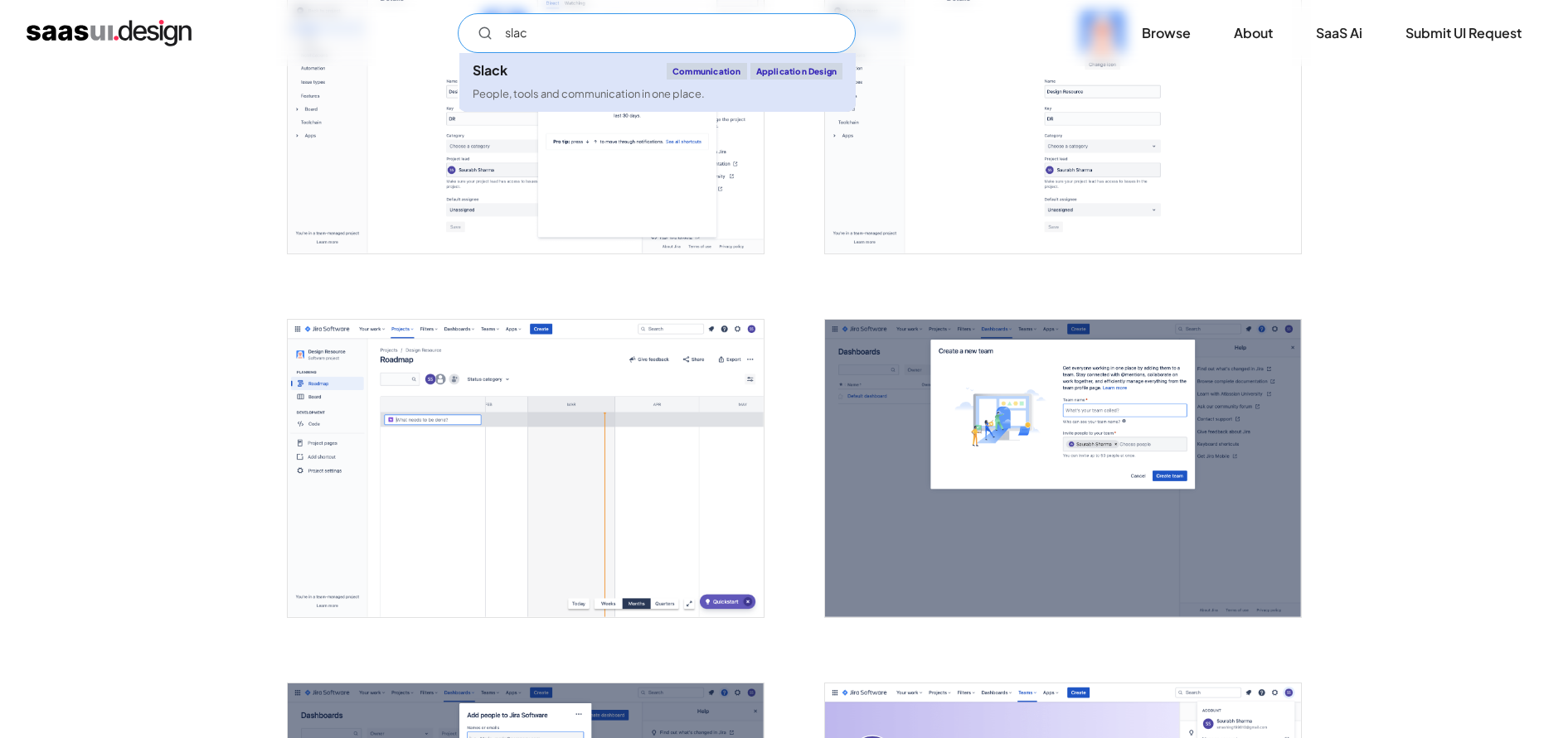
click at [571, 66] on div "Slack Communication Application Design" at bounding box center [658, 71] width 370 height 16
